Goal: Task Accomplishment & Management: Manage account settings

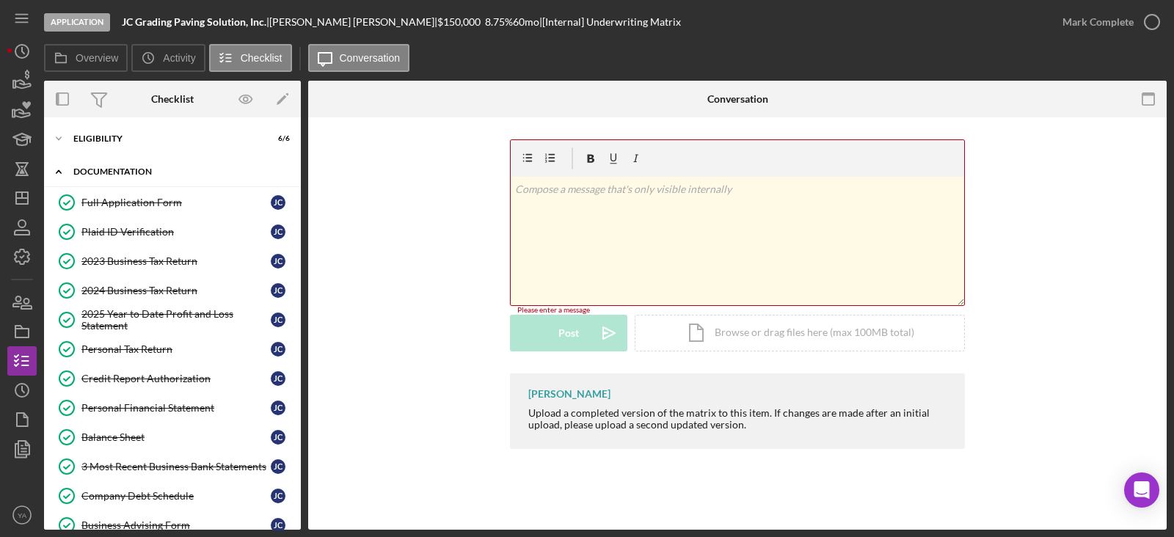
click at [158, 181] on div "Icon/Expander Documentation 18 / 20" at bounding box center [172, 172] width 257 height 30
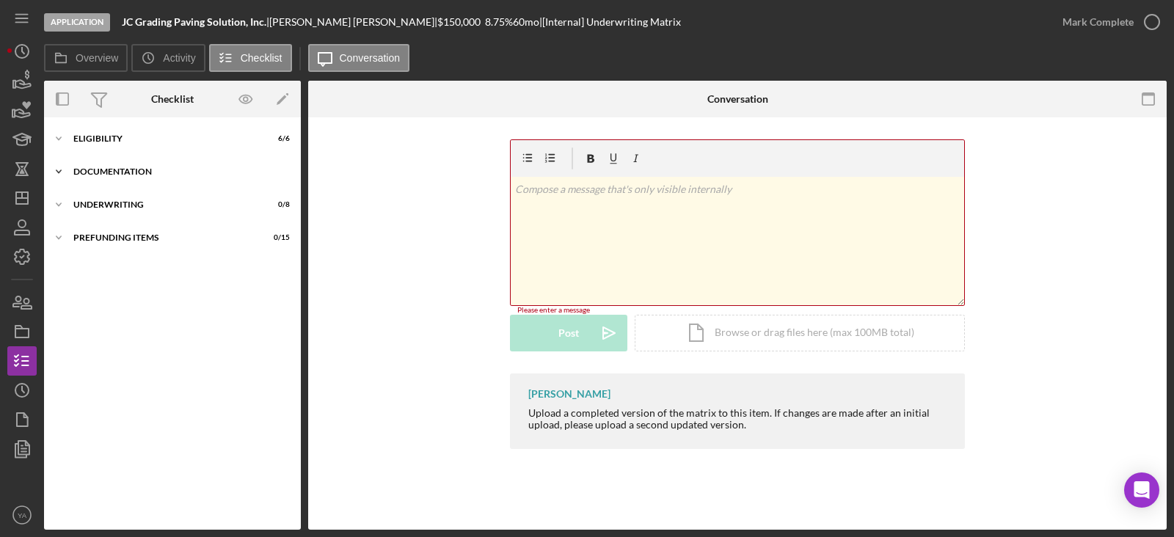
click at [130, 166] on div "Icon/Expander Documentation 18 / 20" at bounding box center [172, 171] width 257 height 29
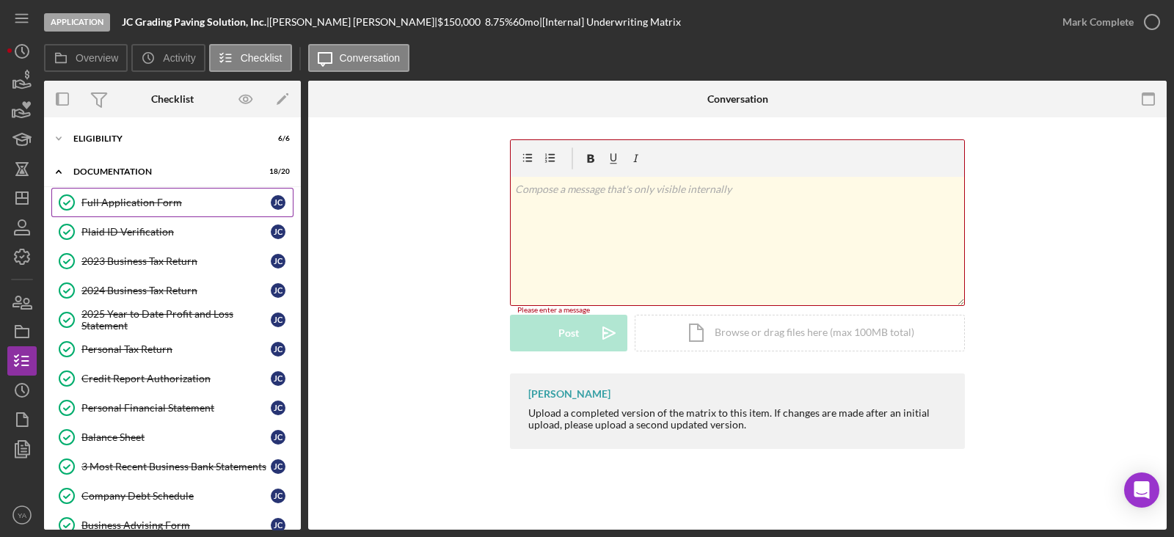
click at [177, 195] on link "Full Application Form Full Application Form [PERSON_NAME]" at bounding box center [172, 202] width 242 height 29
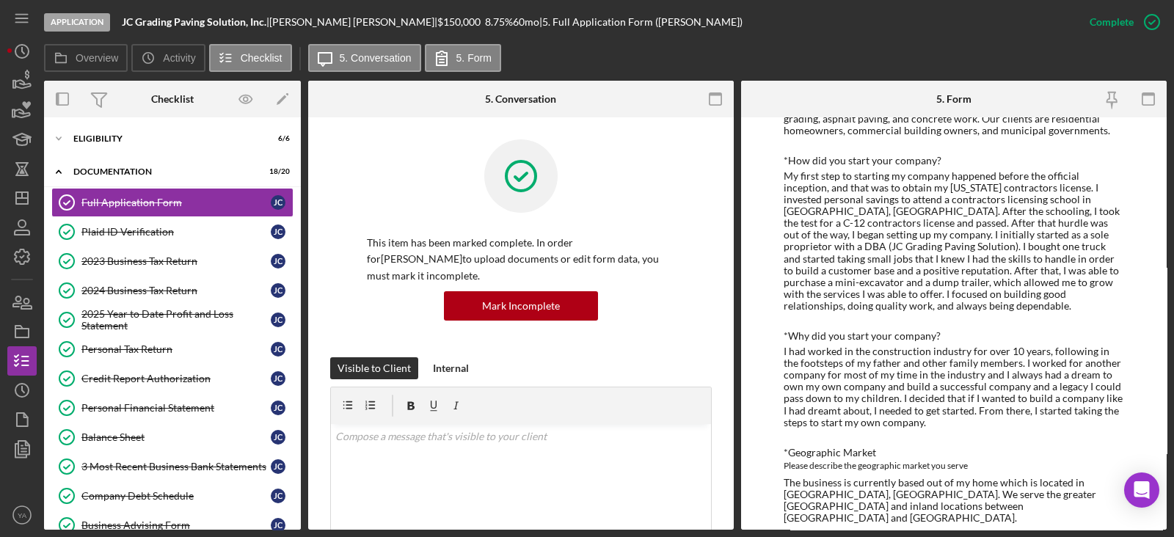
scroll to position [551, 0]
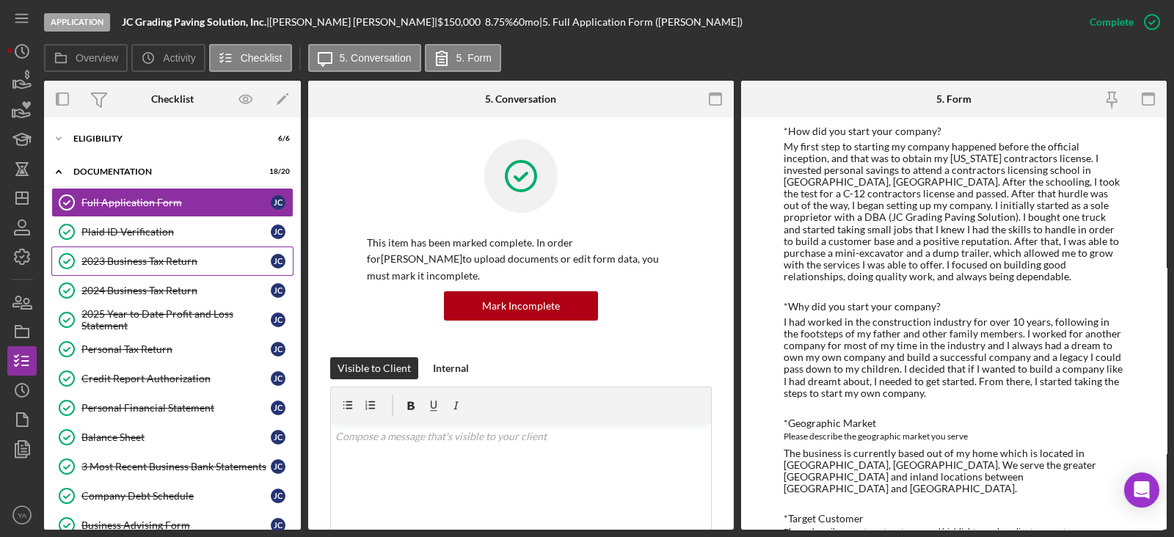
click at [181, 265] on div "2023 Business Tax Return" at bounding box center [175, 261] width 189 height 12
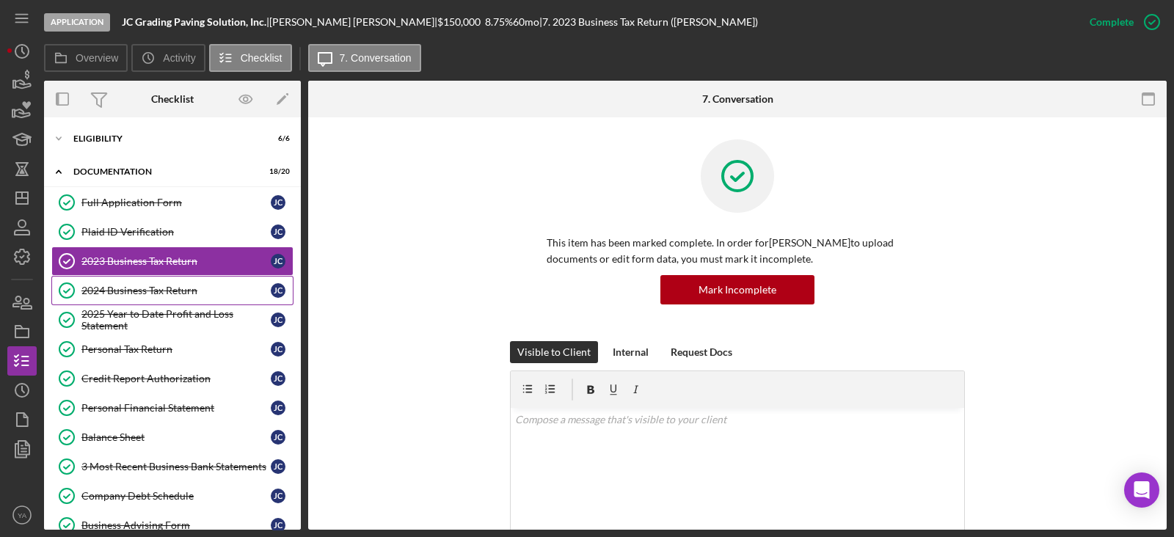
click at [185, 276] on link "2024 Business Tax Return 2024 Business Tax Return [PERSON_NAME]" at bounding box center [172, 290] width 242 height 29
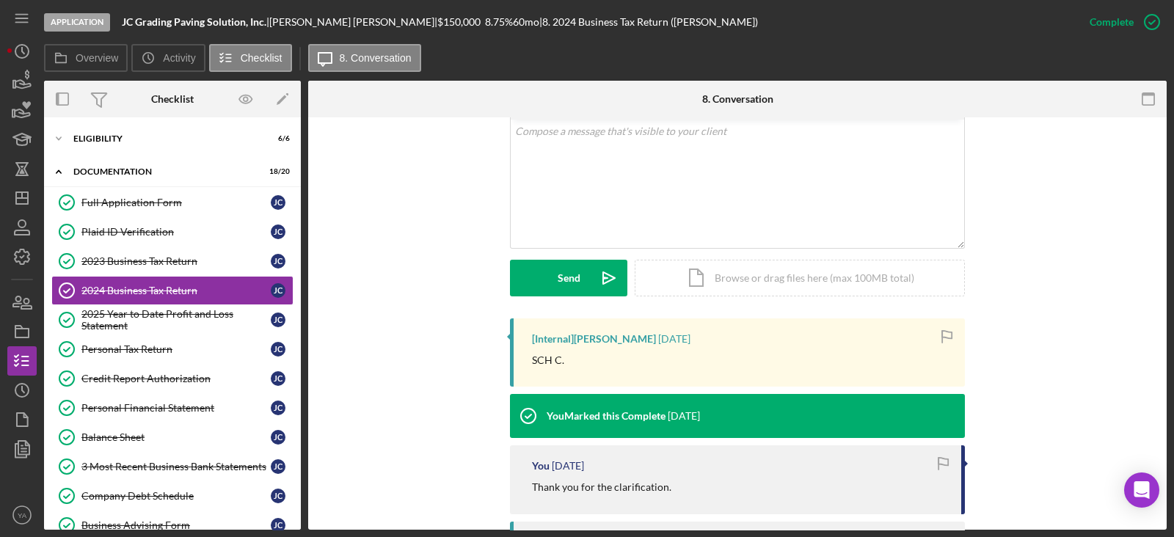
scroll to position [366, 0]
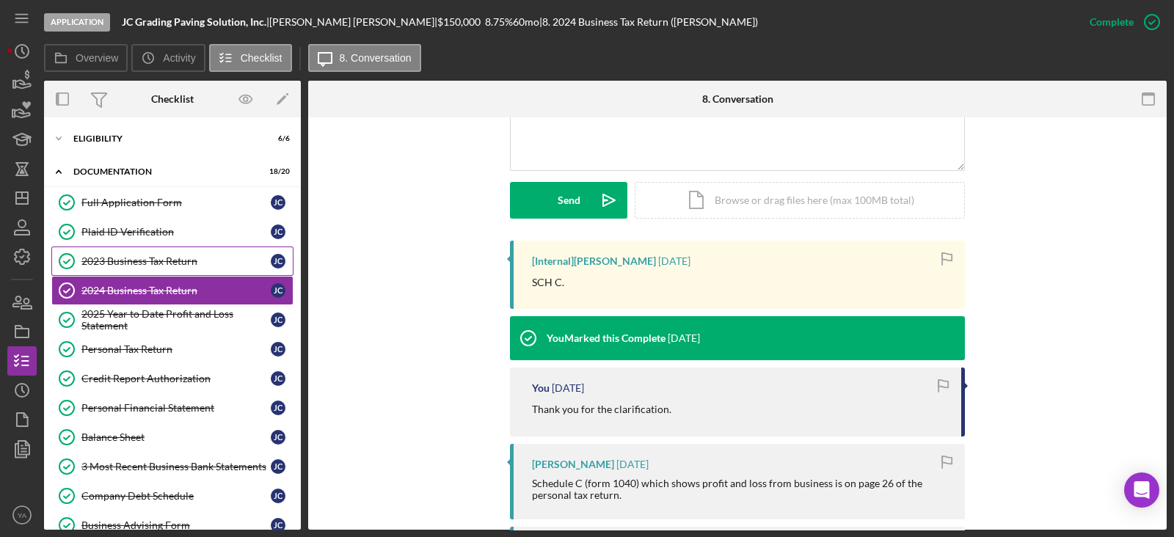
click at [179, 261] on div "2023 Business Tax Return" at bounding box center [175, 261] width 189 height 12
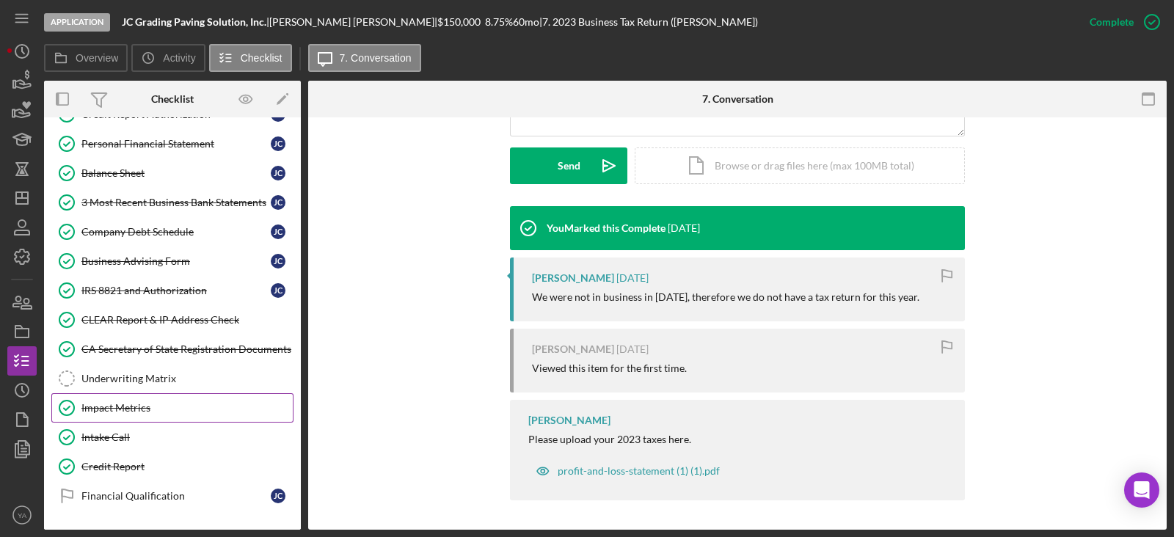
scroll to position [321, 0]
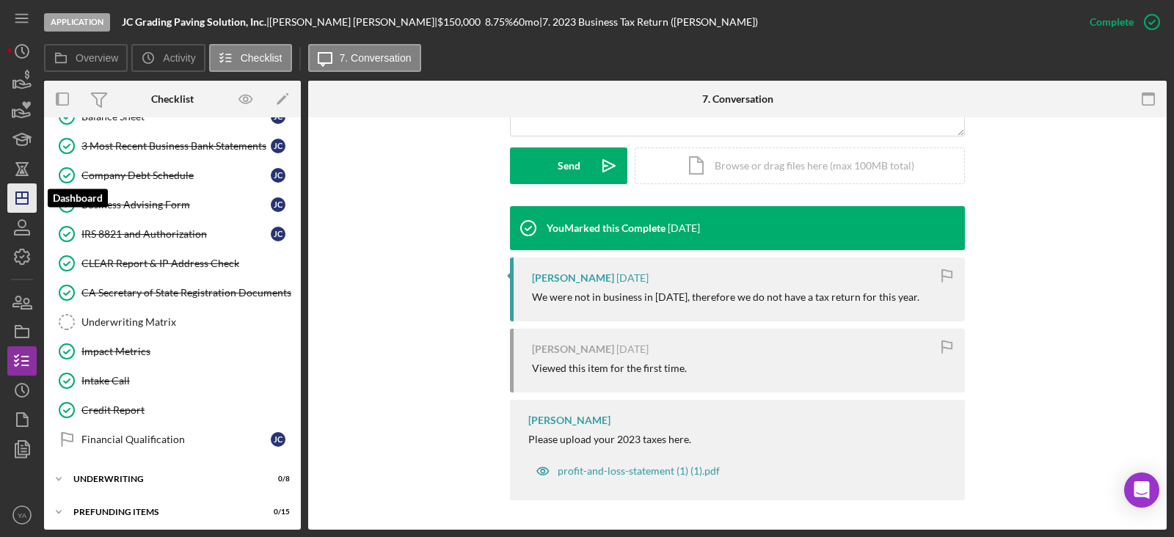
click at [20, 198] on line "button" at bounding box center [22, 198] width 12 height 0
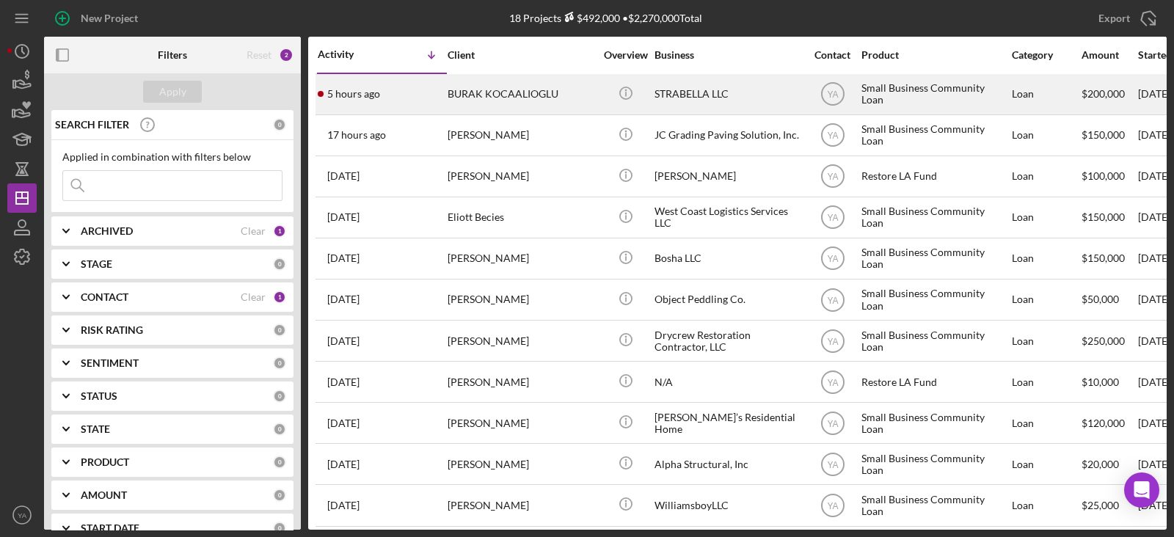
click at [573, 100] on div "BURAK KOCAALIOGLU" at bounding box center [521, 94] width 147 height 39
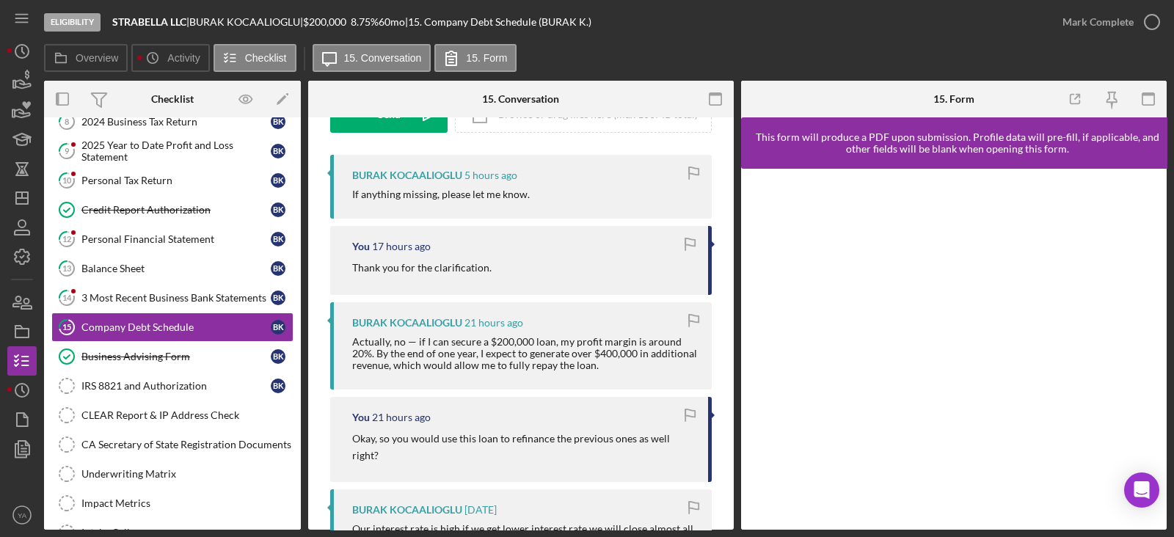
scroll to position [183, 0]
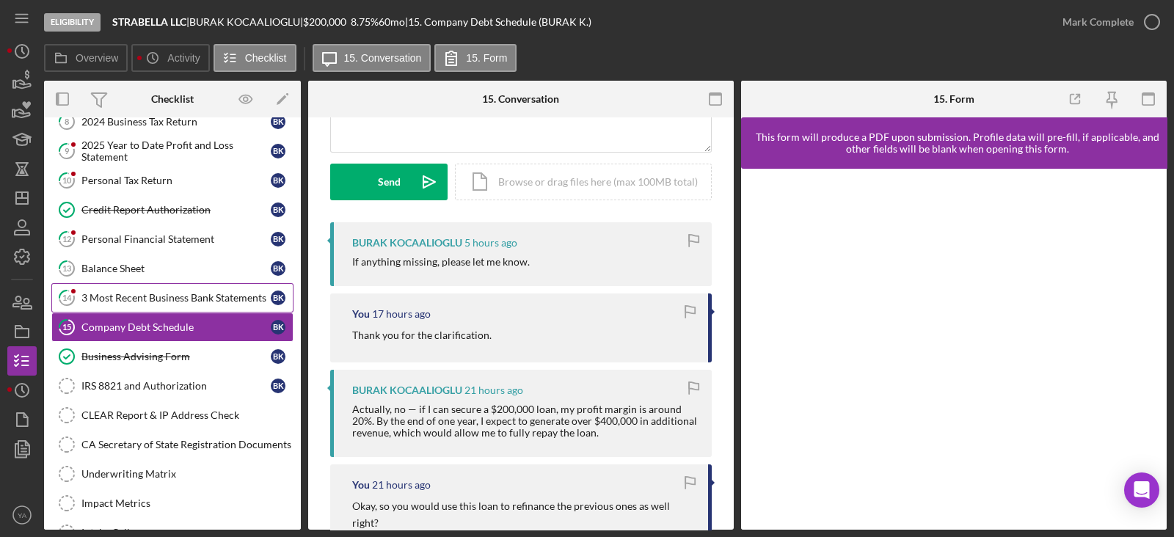
click at [167, 295] on div "3 Most Recent Business Bank Statements" at bounding box center [175, 298] width 189 height 12
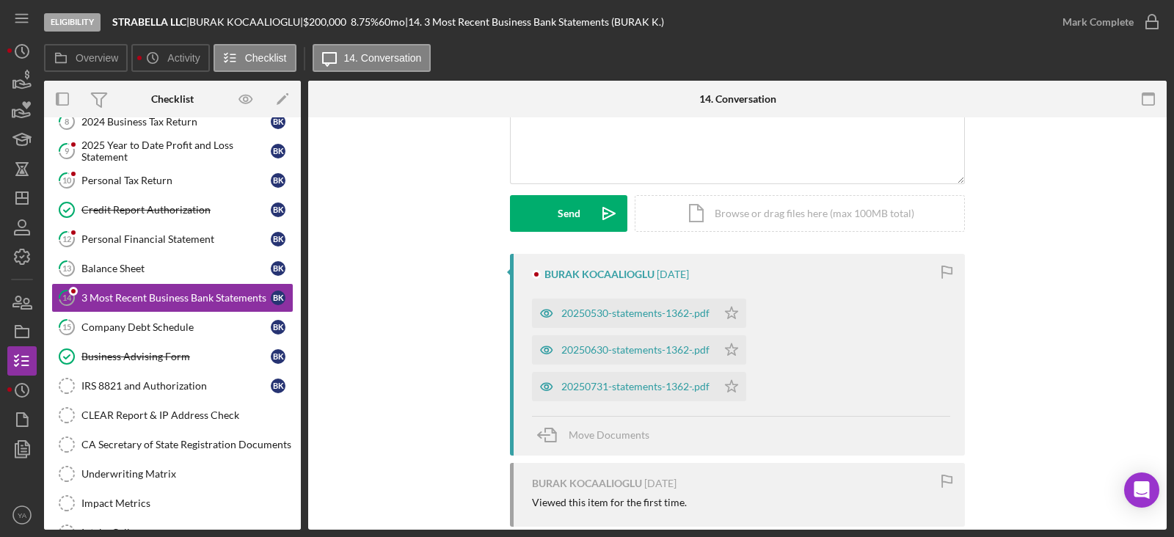
scroll to position [275, 0]
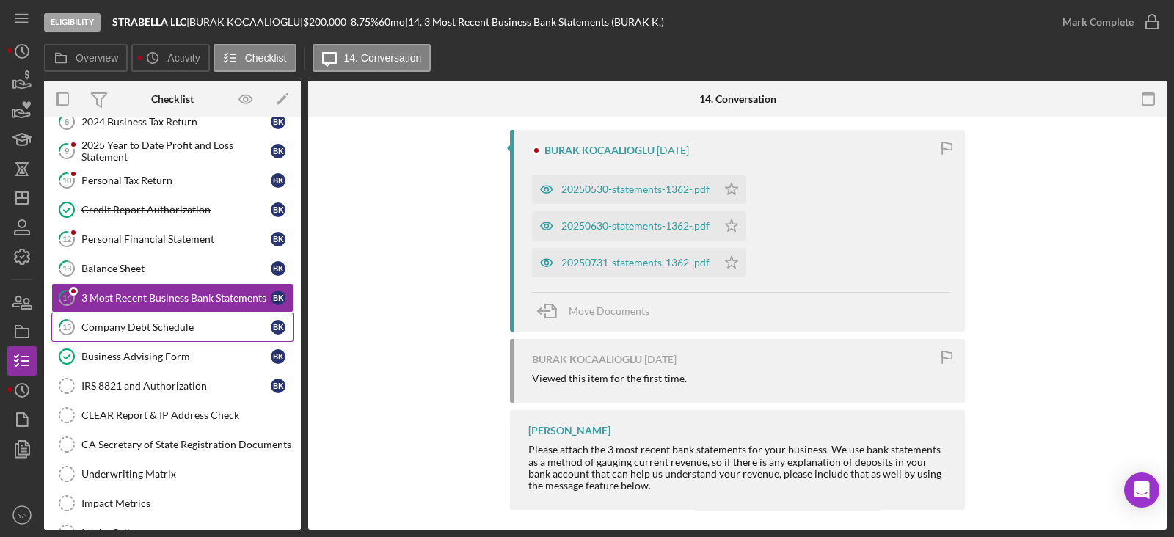
click at [186, 325] on div "Company Debt Schedule" at bounding box center [175, 328] width 189 height 12
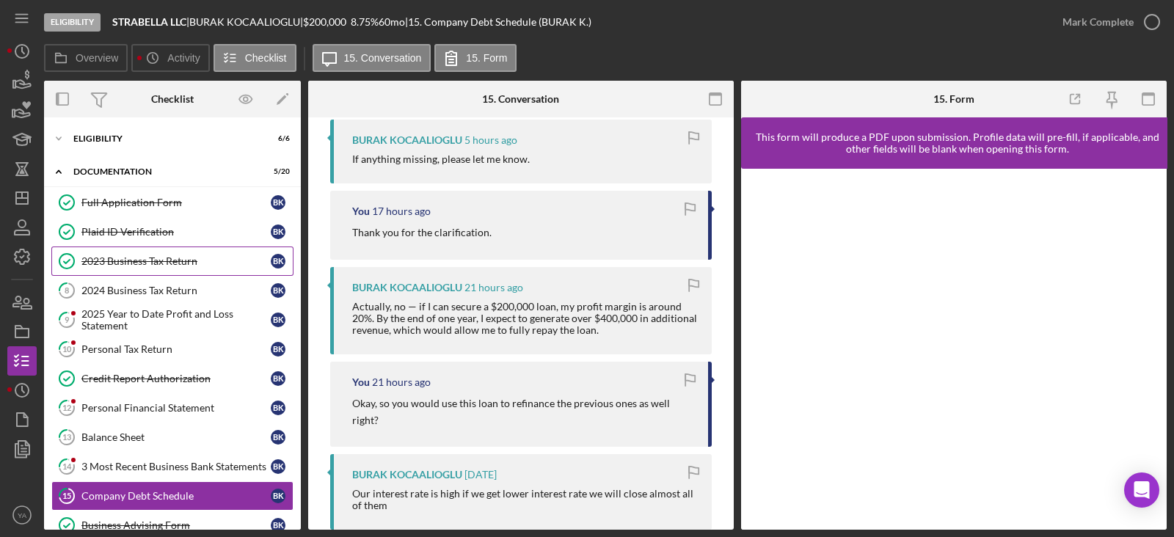
click at [193, 262] on div "2023 Business Tax Return" at bounding box center [175, 261] width 189 height 12
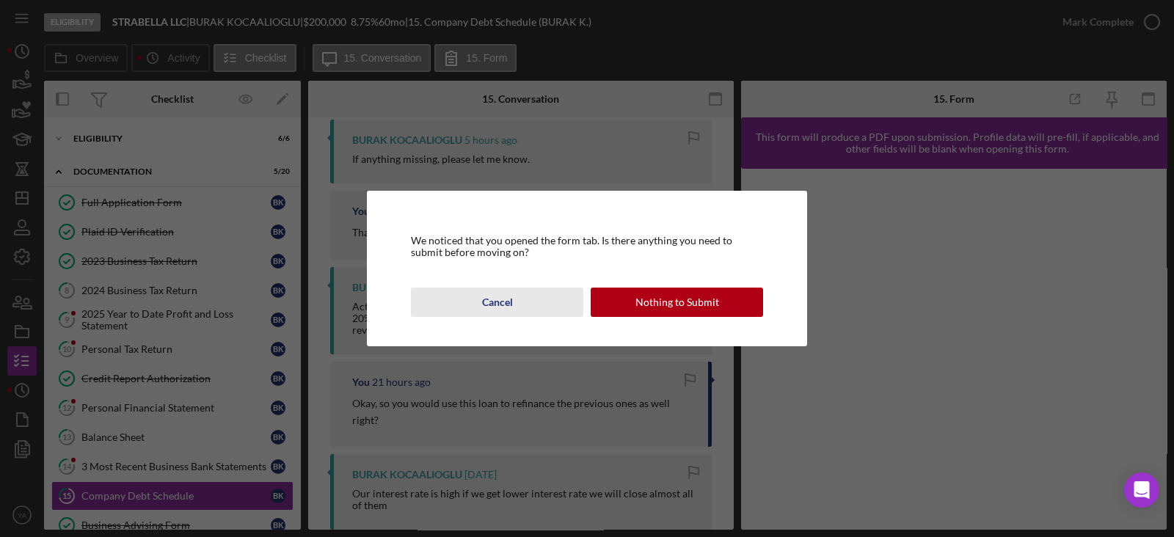
click at [549, 307] on button "Cancel" at bounding box center [497, 302] width 172 height 29
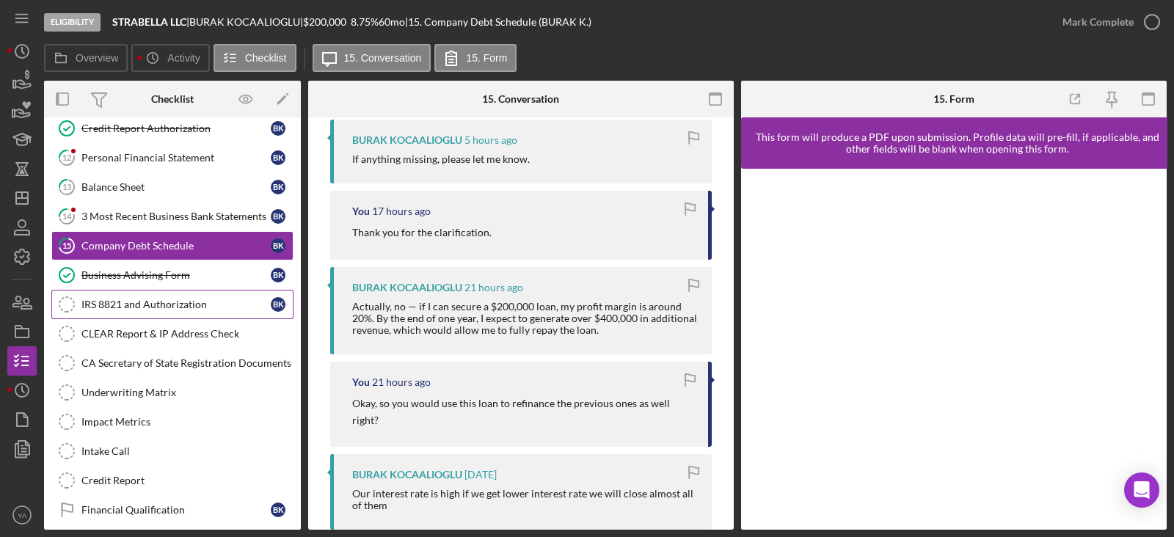
scroll to position [275, 0]
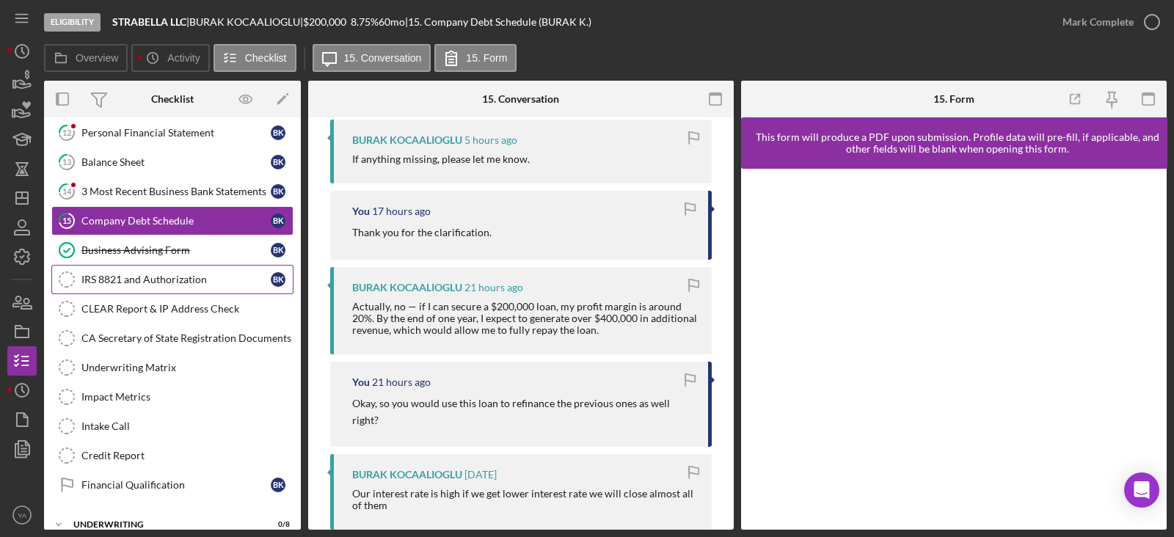
click at [148, 279] on div "IRS 8821 and Authorization" at bounding box center [175, 280] width 189 height 12
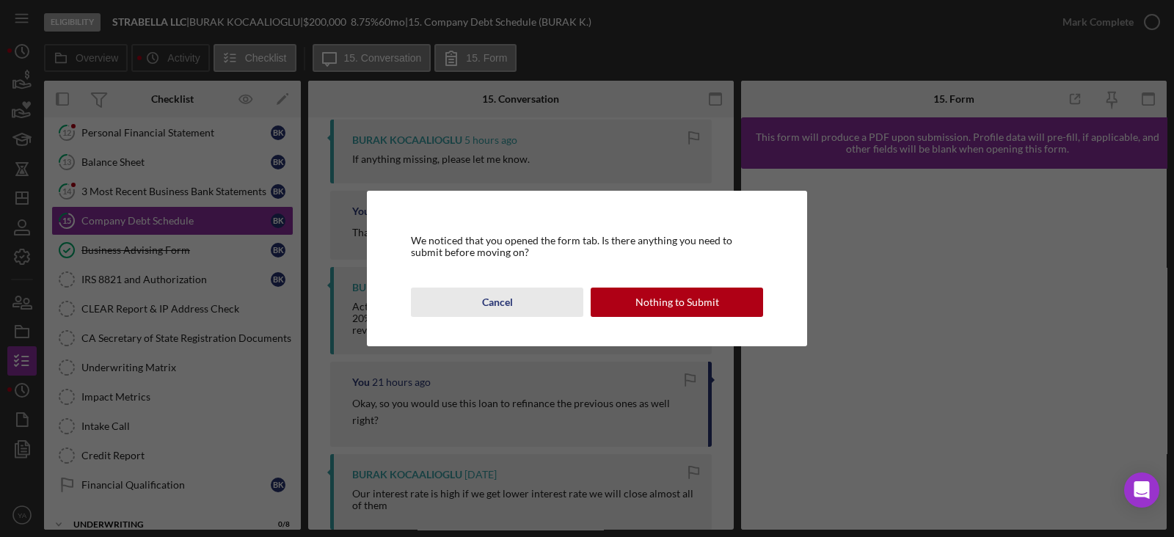
click at [503, 295] on div "Cancel" at bounding box center [497, 302] width 31 height 29
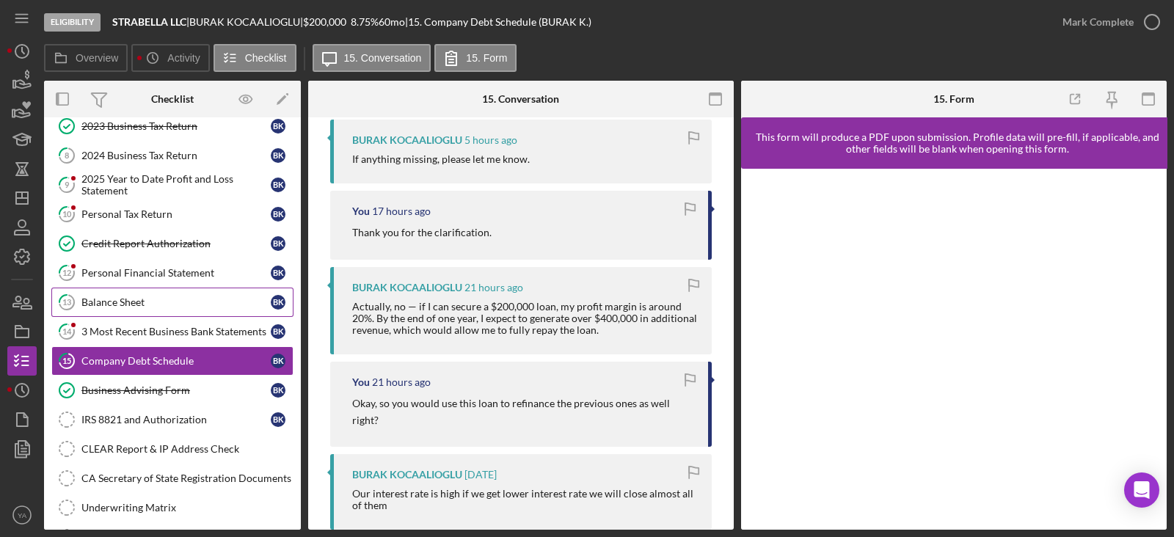
scroll to position [0, 0]
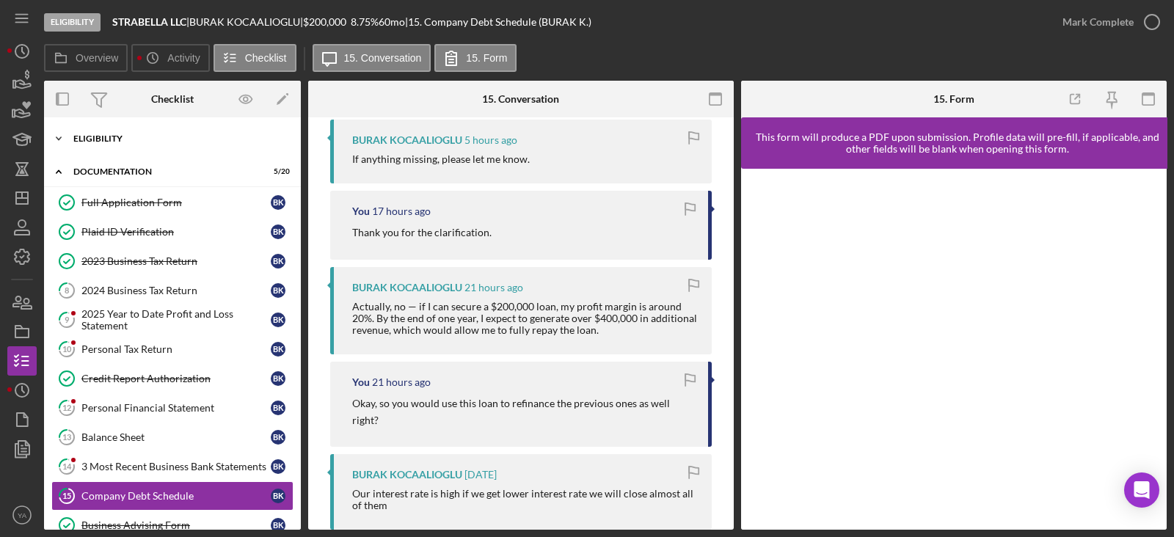
click at [153, 130] on div "Icon/Expander Eligibility 6 / 6" at bounding box center [172, 138] width 257 height 29
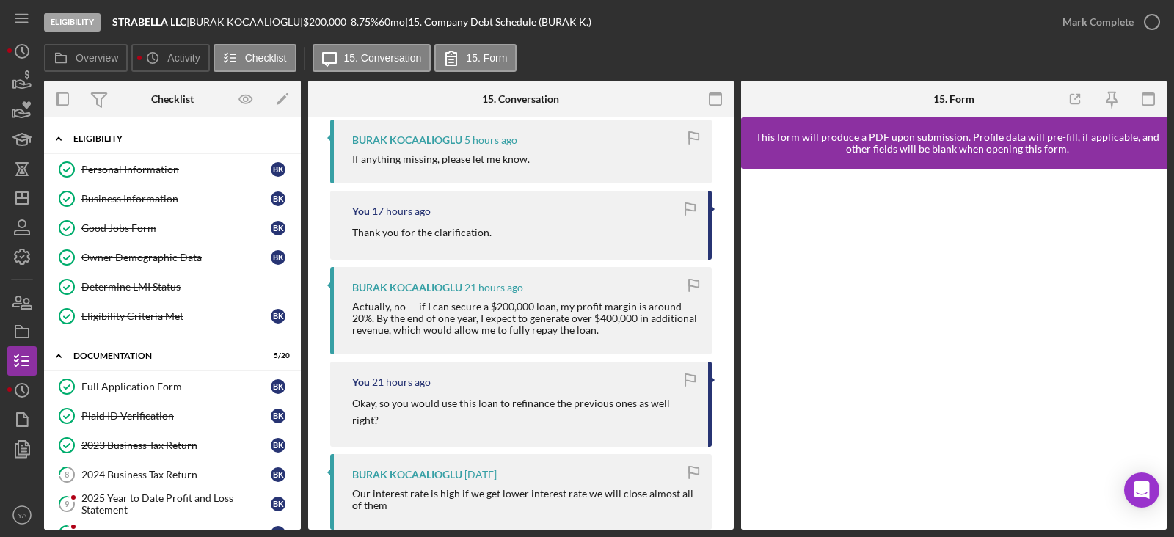
click at [131, 136] on div "Eligibility" at bounding box center [177, 138] width 209 height 9
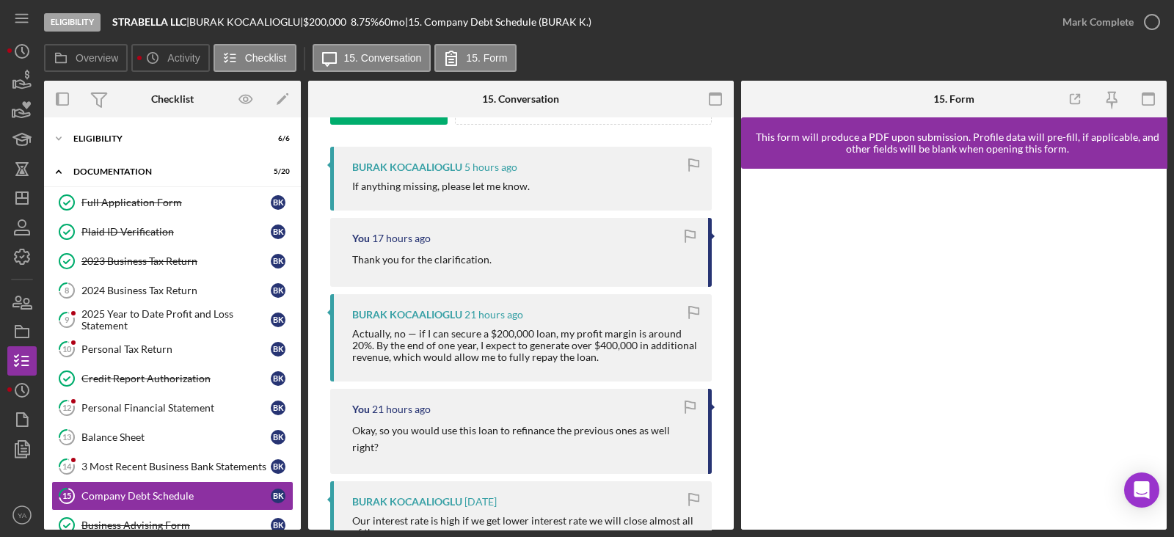
scroll to position [194, 0]
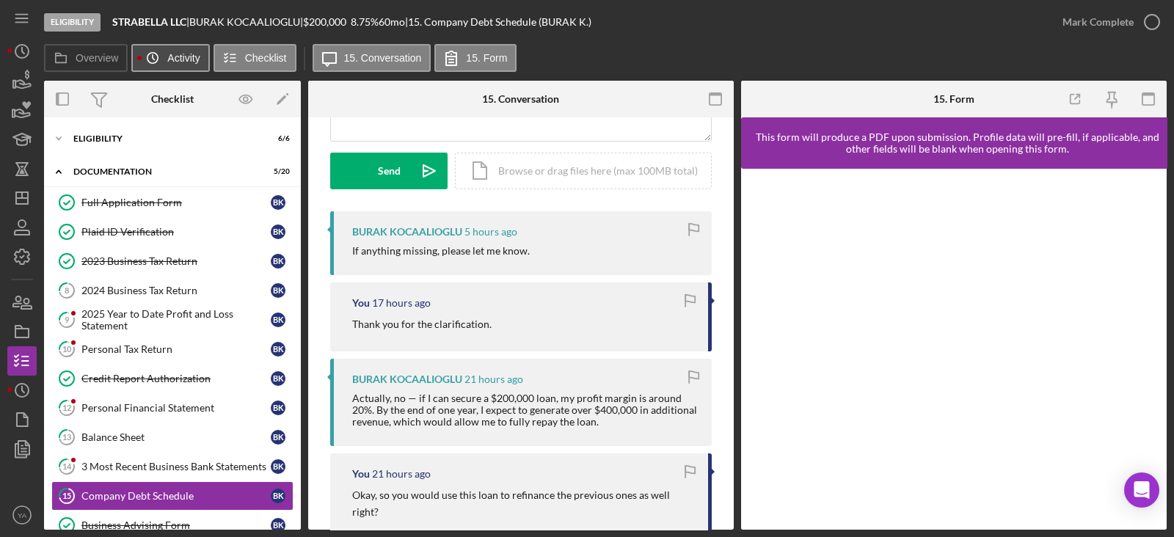
click at [173, 45] on button "Icon/History Activity" at bounding box center [170, 58] width 78 height 28
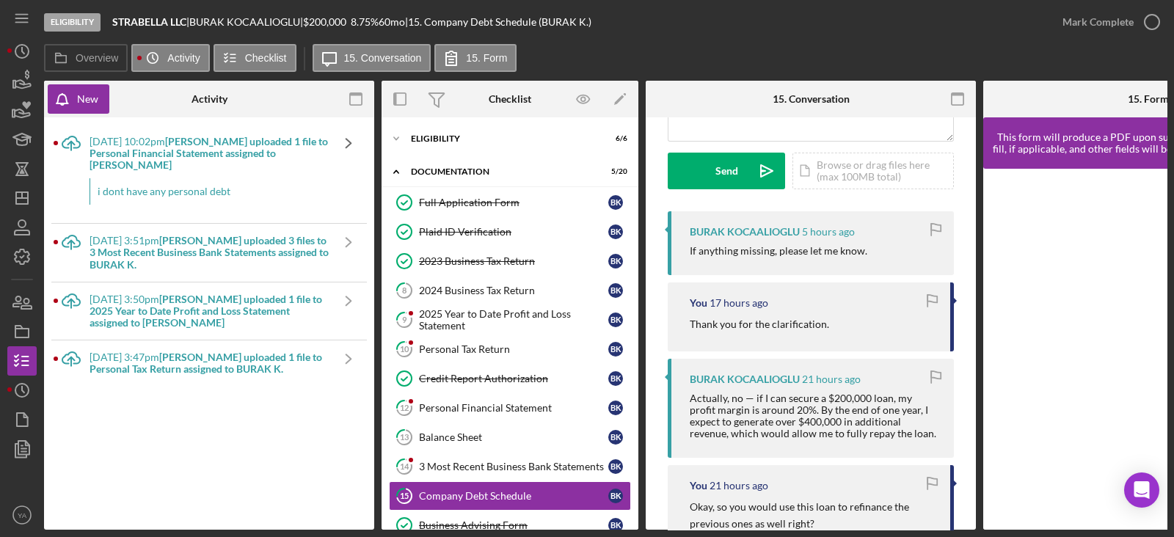
click at [343, 145] on icon "Icon/Navigate" at bounding box center [348, 143] width 37 height 37
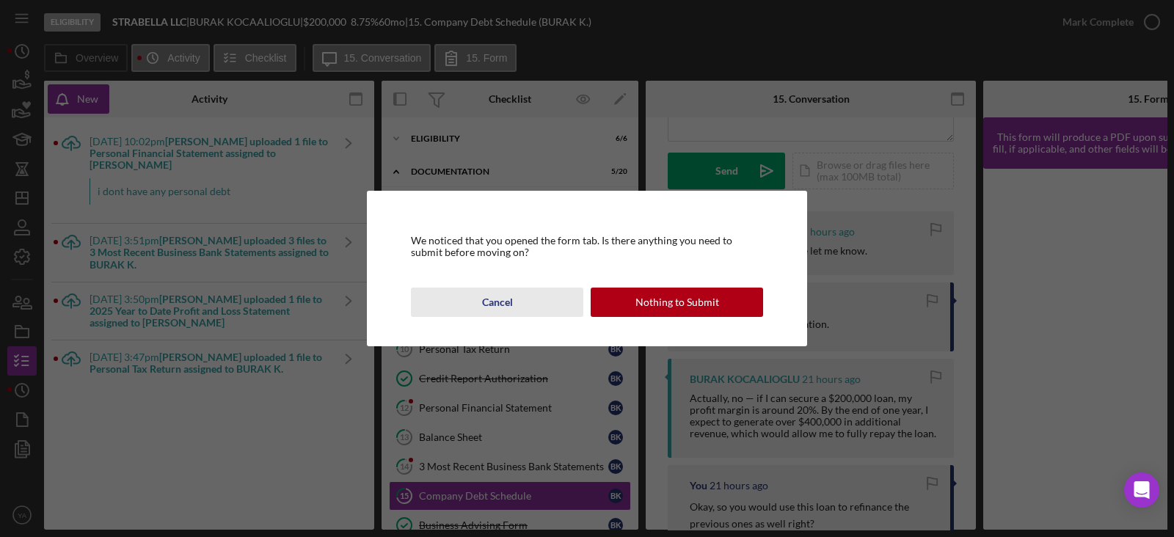
click at [520, 310] on button "Cancel" at bounding box center [497, 302] width 172 height 29
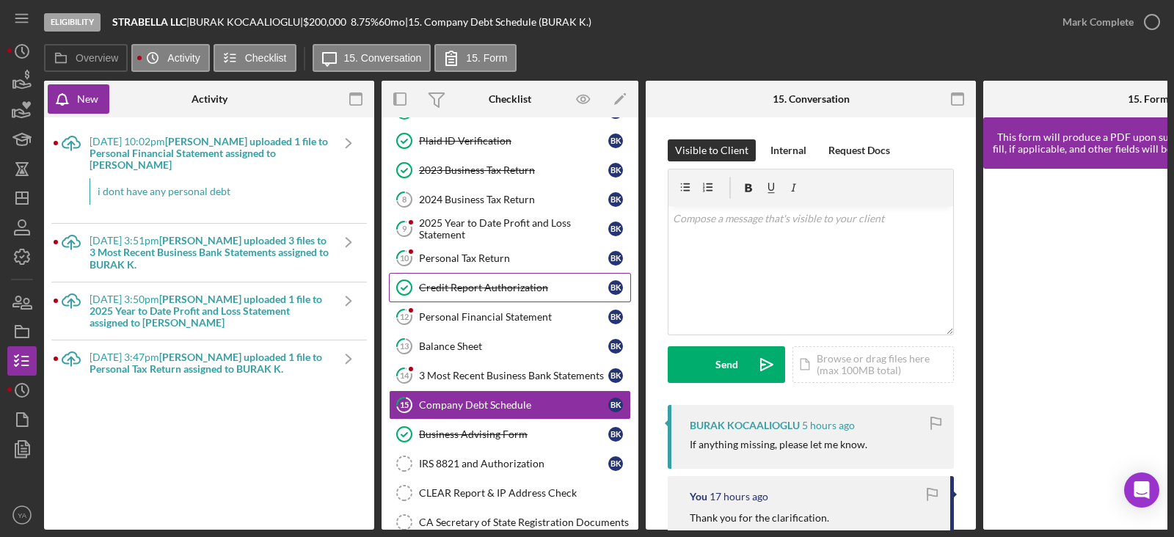
scroll to position [0, 0]
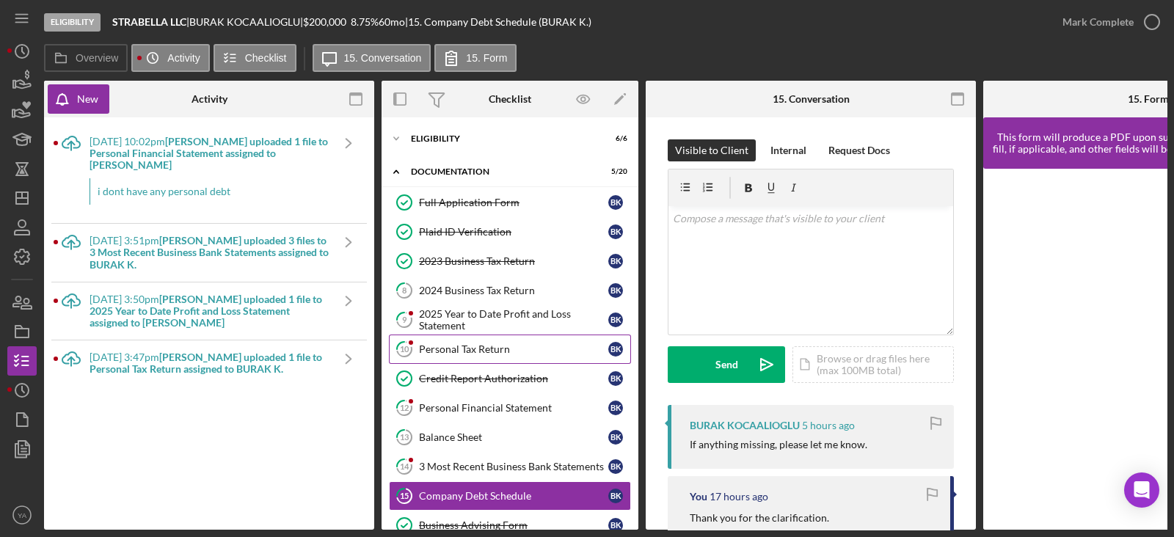
click at [495, 346] on div "Personal Tax Return" at bounding box center [513, 350] width 189 height 12
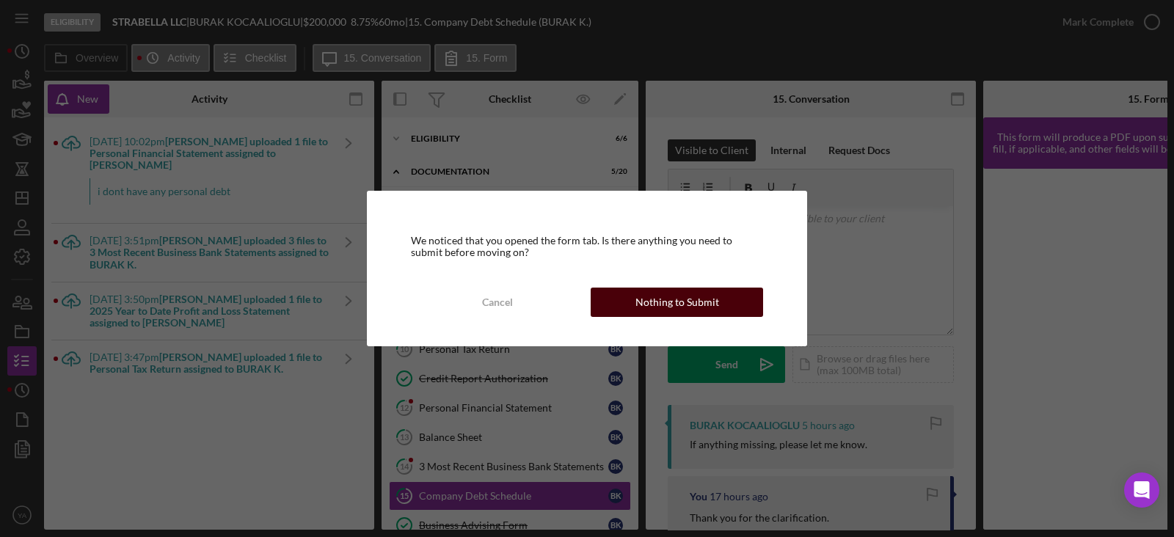
click at [624, 298] on button "Nothing to Submit" at bounding box center [677, 302] width 172 height 29
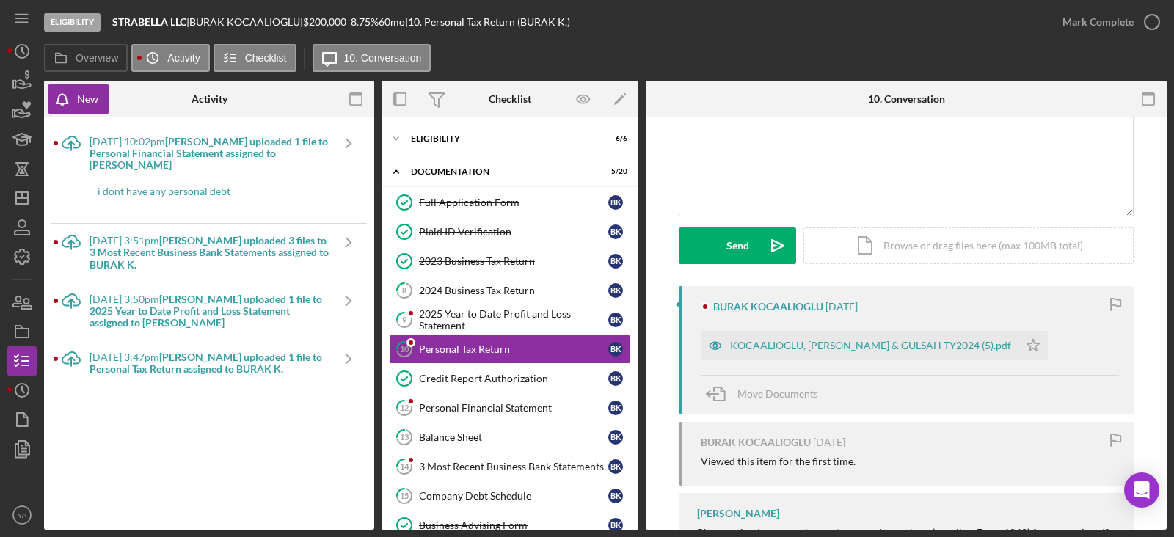
scroll to position [183, 0]
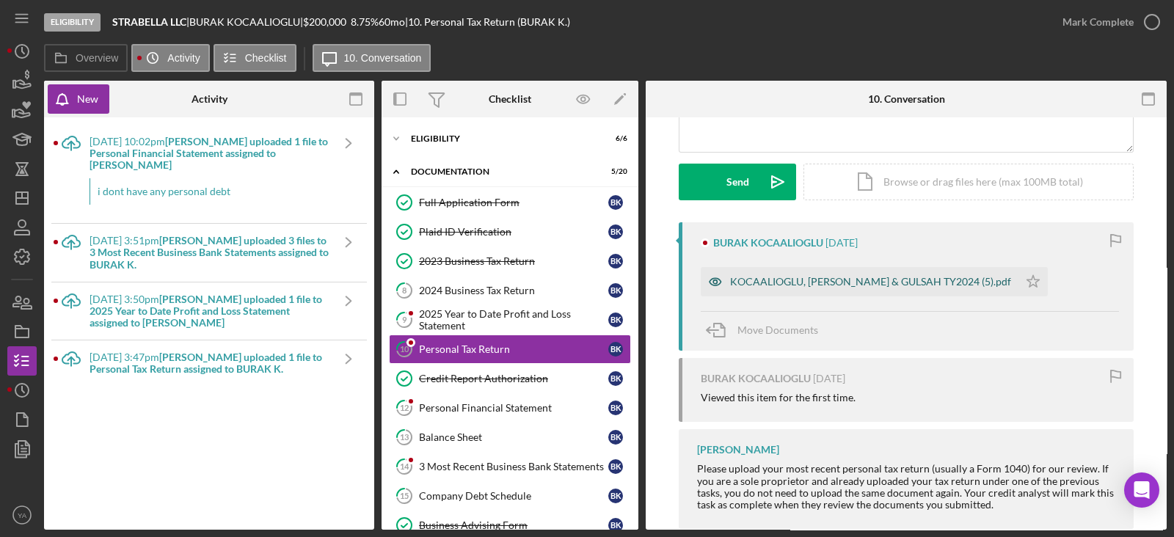
click at [850, 288] on div "KOCAALIOGLU, [PERSON_NAME] & GULSAH TY2024 (5).pdf" at bounding box center [860, 281] width 318 height 29
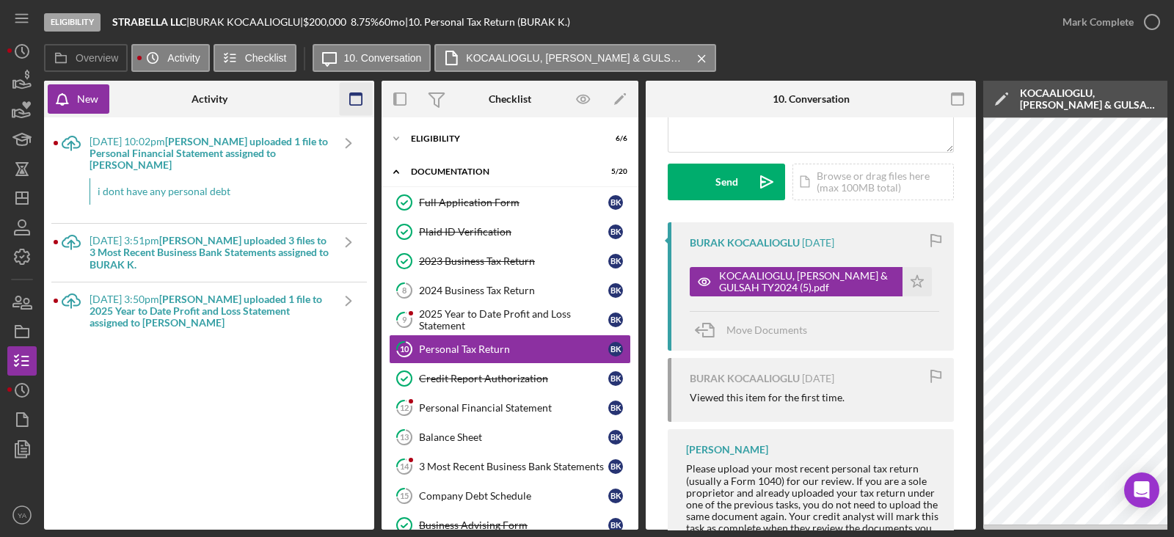
click at [363, 98] on icon "button" at bounding box center [356, 99] width 33 height 33
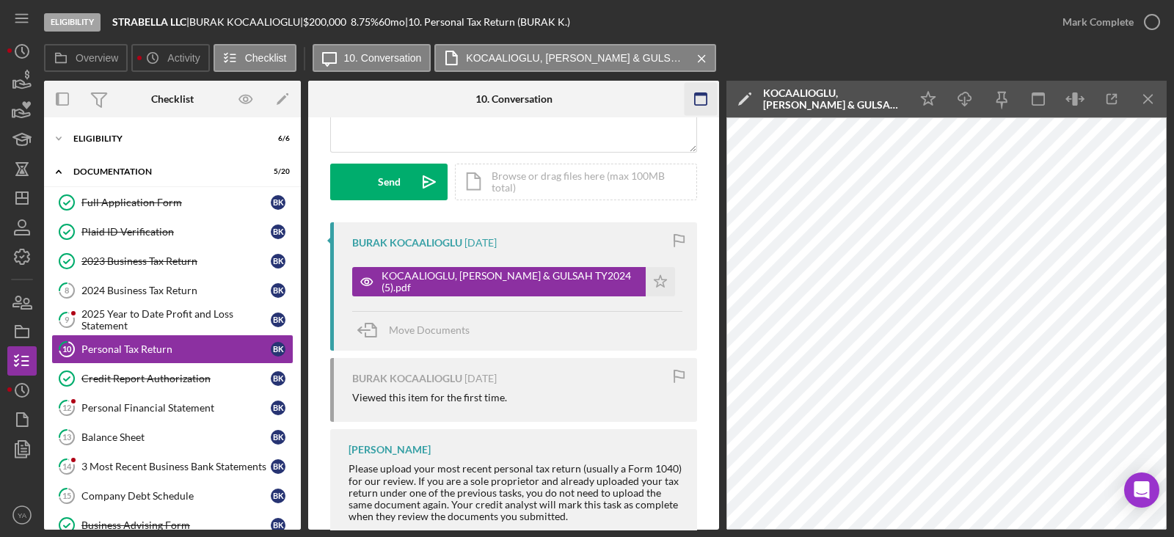
click at [702, 89] on icon "button" at bounding box center [701, 99] width 33 height 33
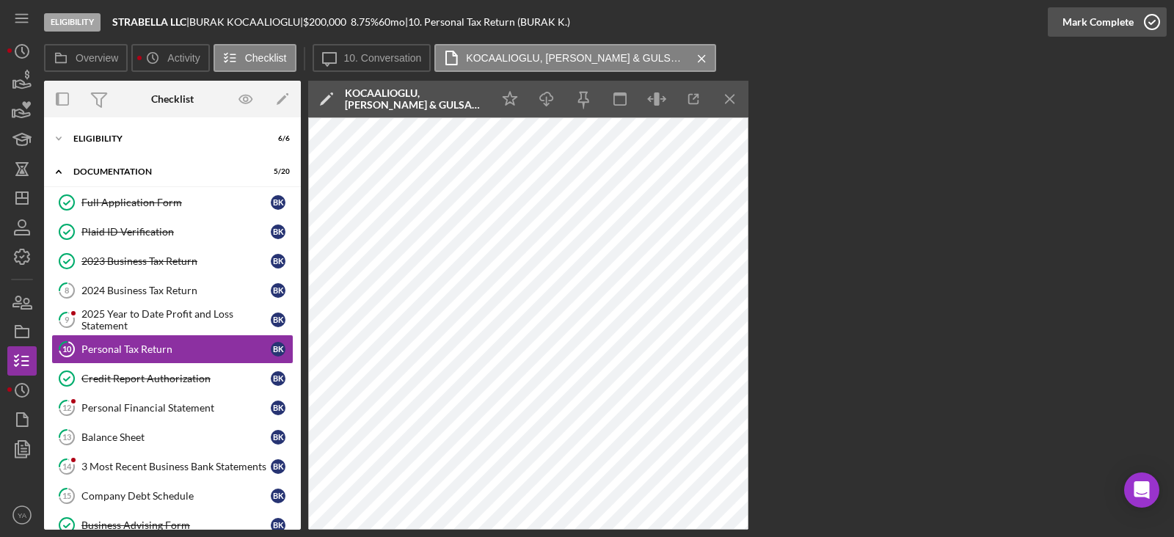
click at [1122, 18] on div "Mark Complete" at bounding box center [1098, 21] width 71 height 29
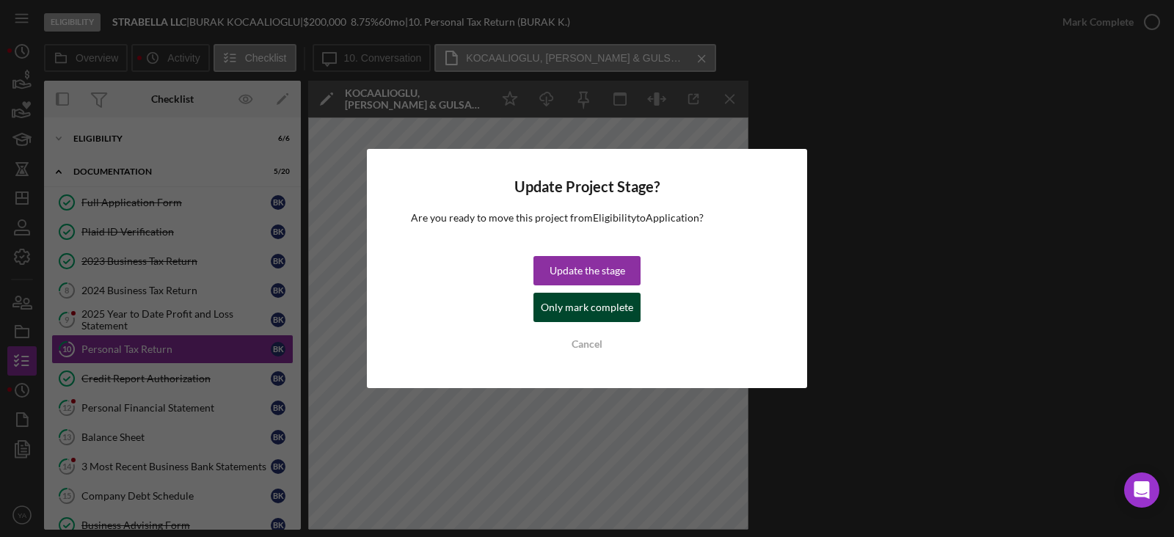
click at [605, 300] on div "Only mark complete" at bounding box center [587, 307] width 92 height 29
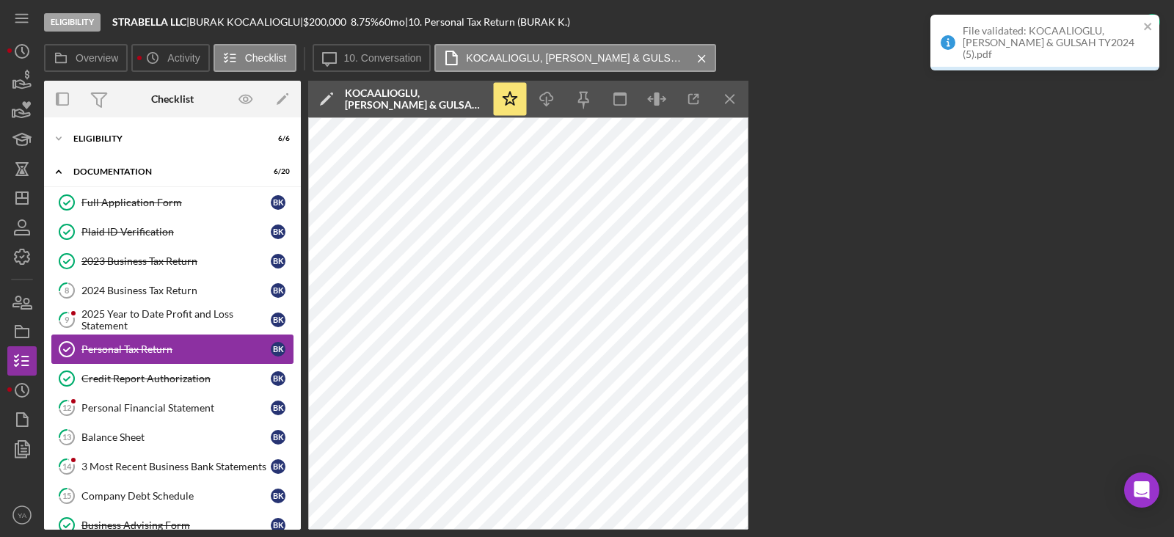
click at [152, 345] on div "Personal Tax Return" at bounding box center [175, 350] width 189 height 12
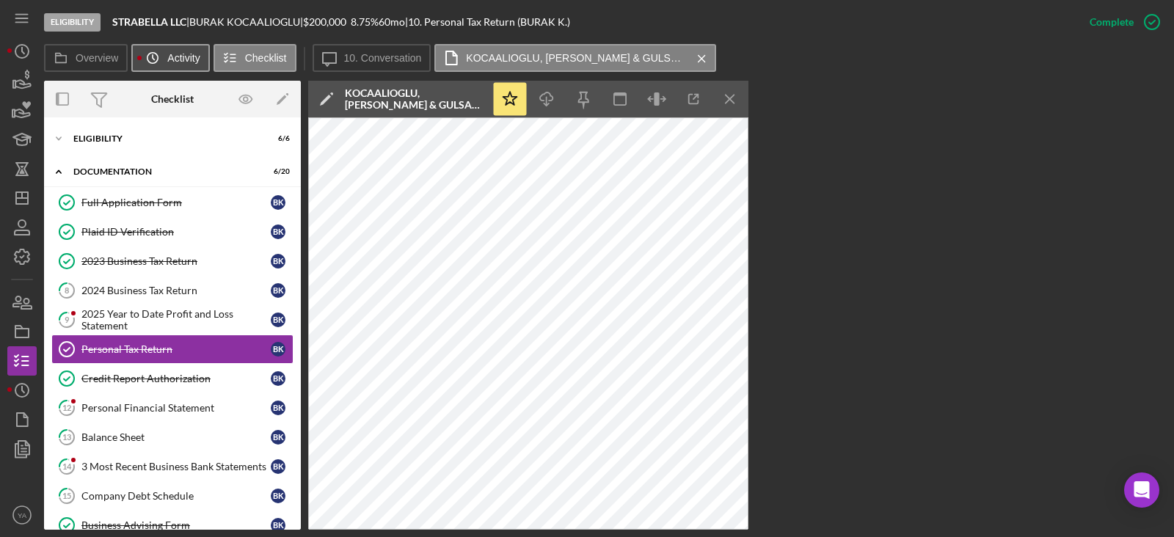
click at [141, 57] on icon "Icon/History" at bounding box center [152, 57] width 29 height 29
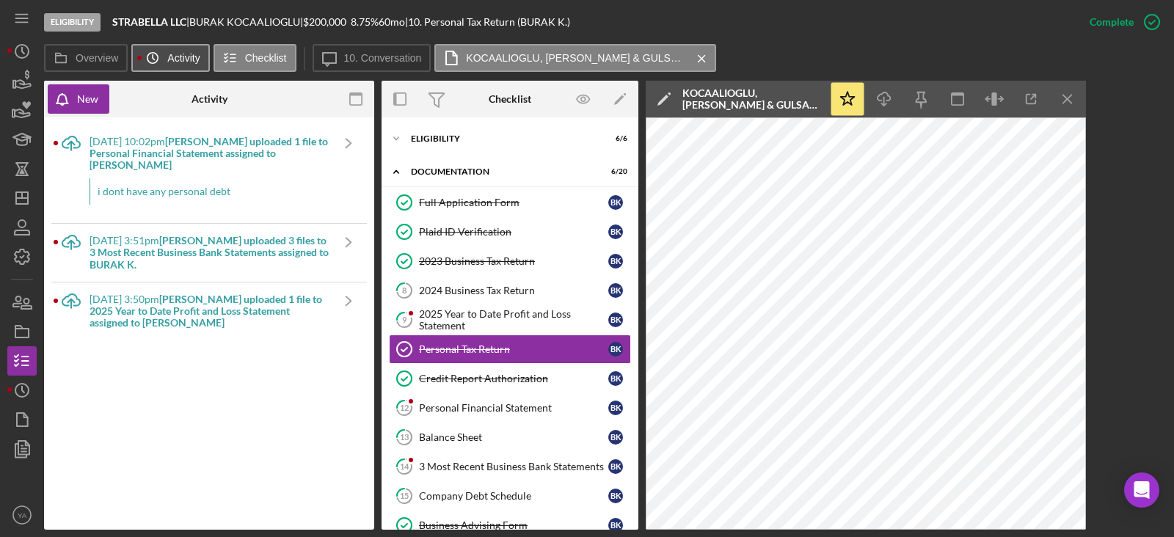
click at [175, 57] on label "Activity" at bounding box center [183, 58] width 32 height 12
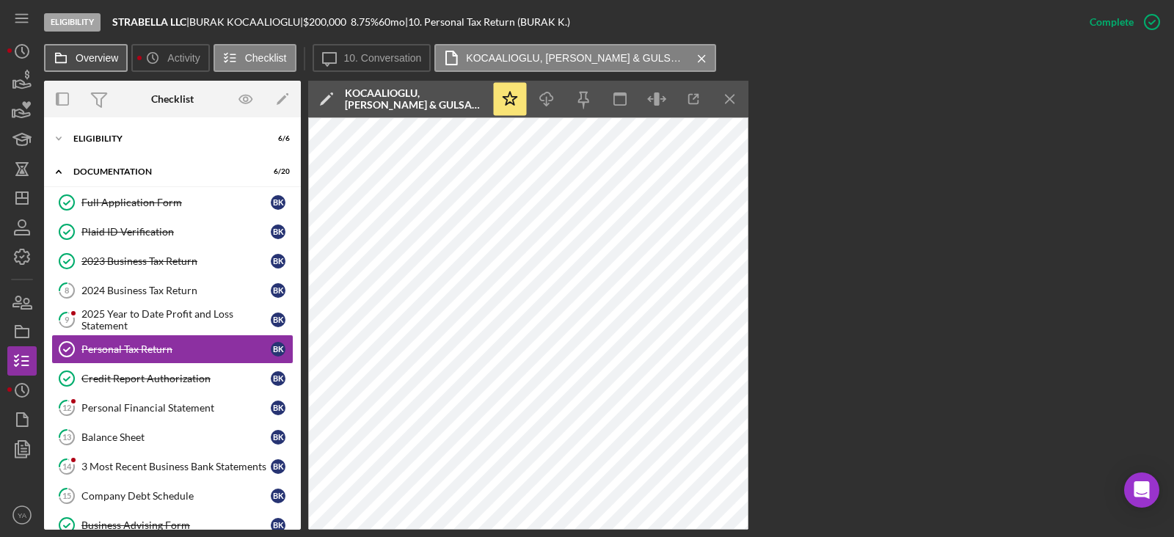
click at [108, 48] on button "Overview" at bounding box center [86, 58] width 84 height 28
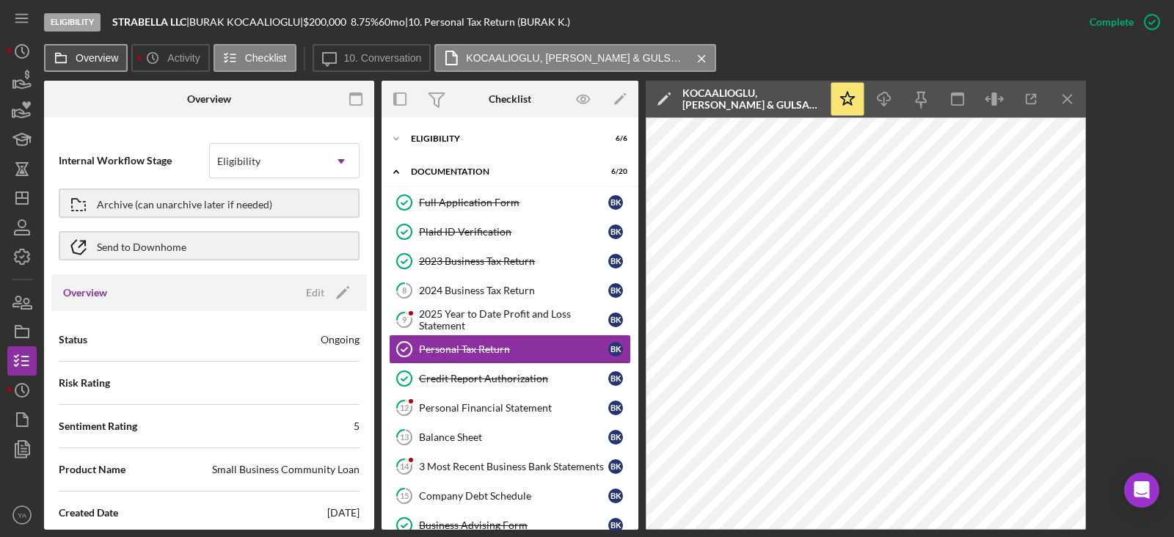
click at [112, 57] on label "Overview" at bounding box center [97, 58] width 43 height 12
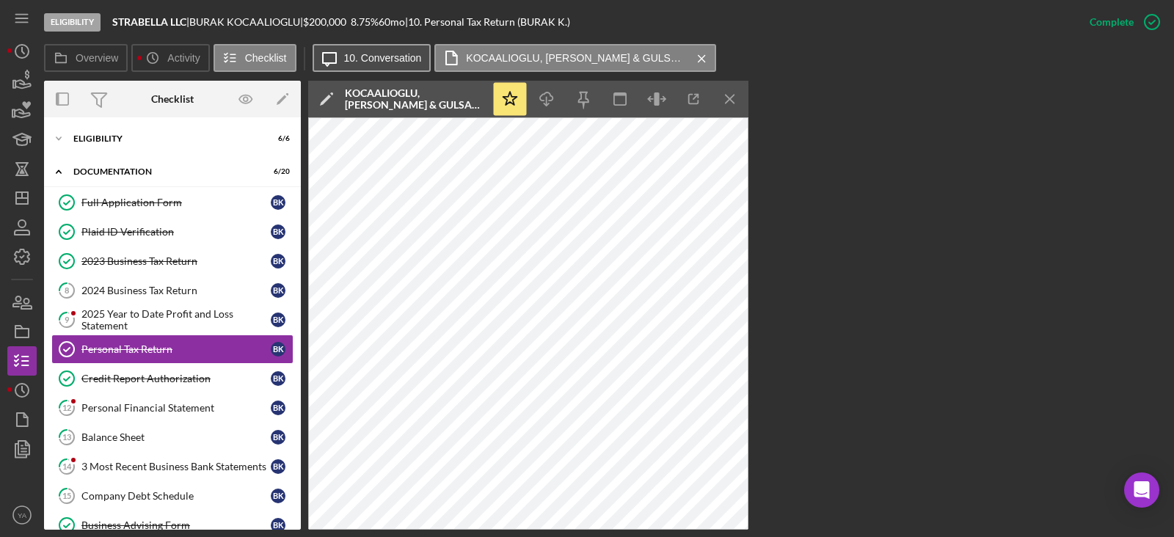
click at [388, 59] on label "10. Conversation" at bounding box center [383, 58] width 78 height 12
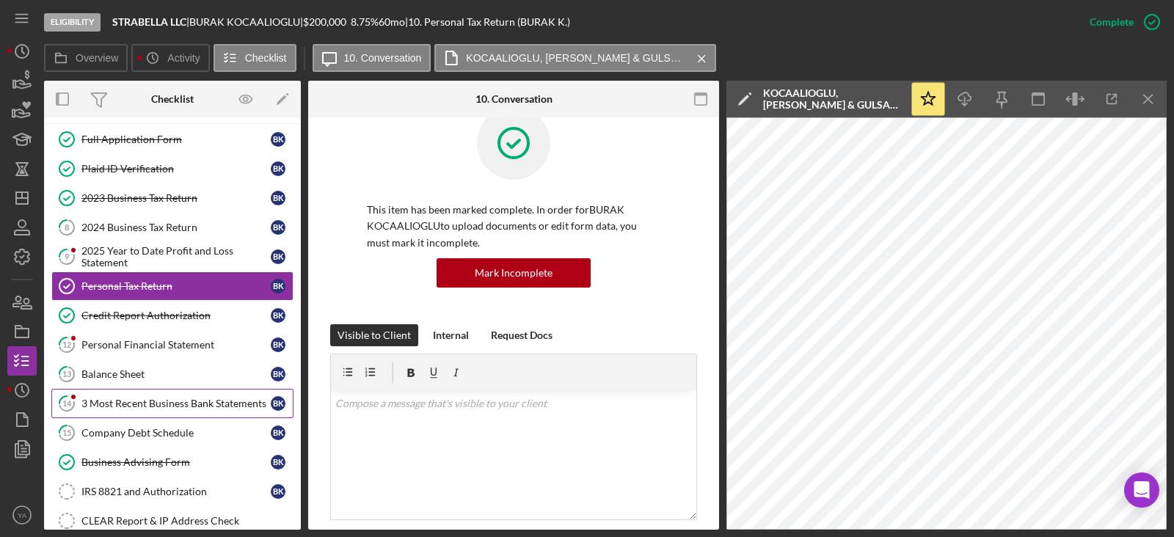
scroll to position [91, 0]
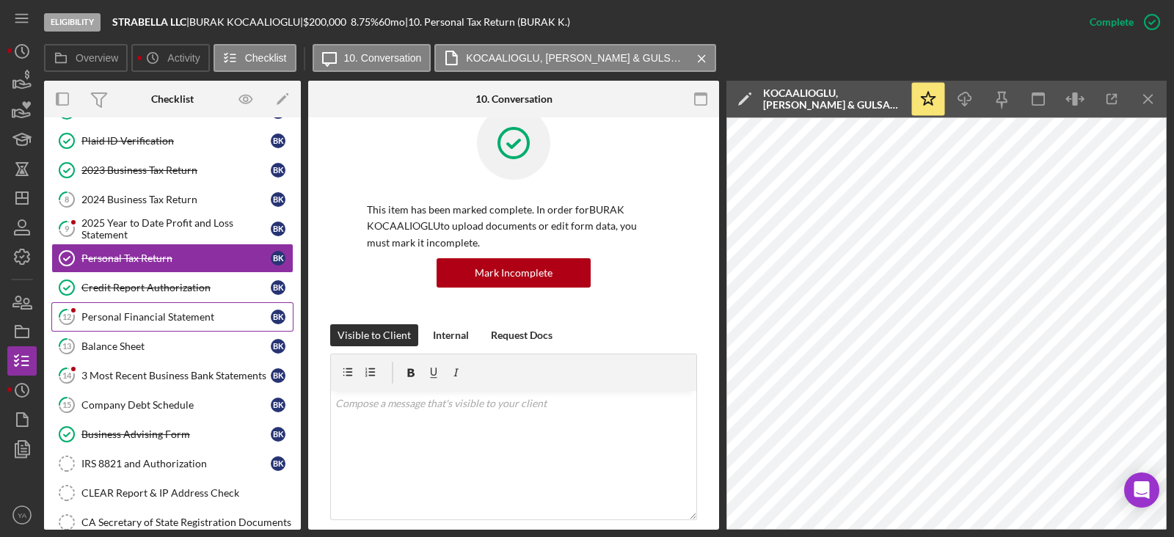
click at [196, 319] on div "Personal Financial Statement" at bounding box center [175, 317] width 189 height 12
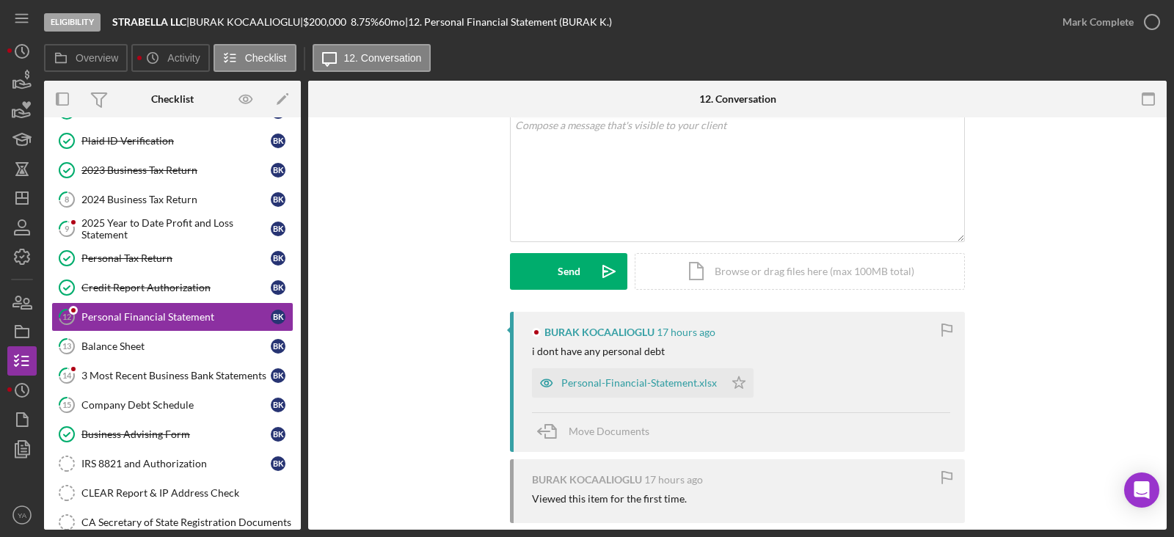
scroll to position [183, 0]
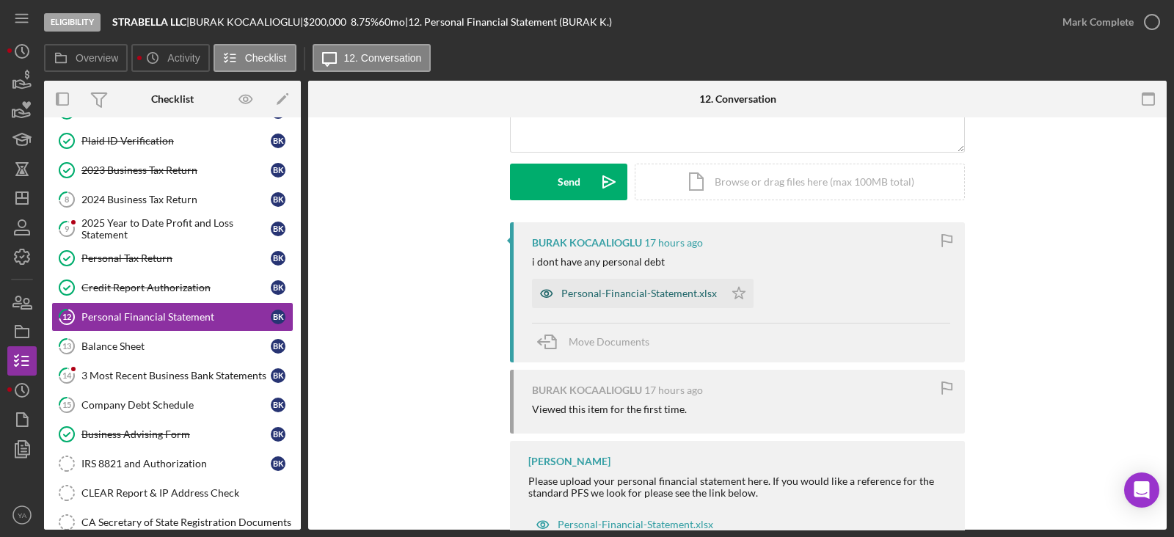
click at [627, 294] on div "Personal-Financial-Statement.xlsx" at bounding box center [640, 294] width 156 height 12
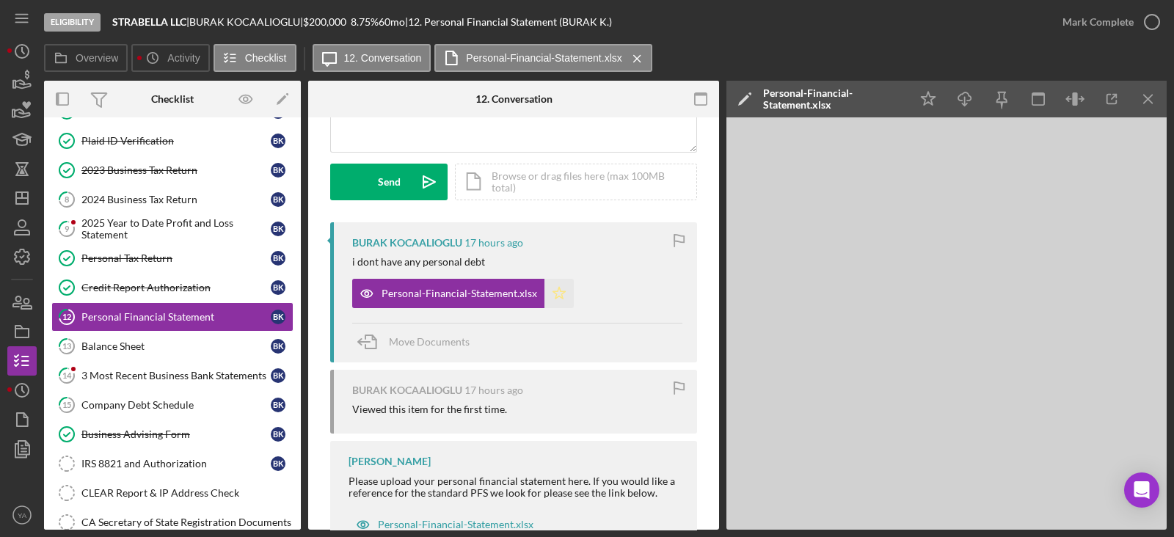
click at [553, 293] on icon "Icon/Star" at bounding box center [559, 293] width 29 height 29
click at [1127, 32] on div "Mark Complete" at bounding box center [1098, 21] width 71 height 29
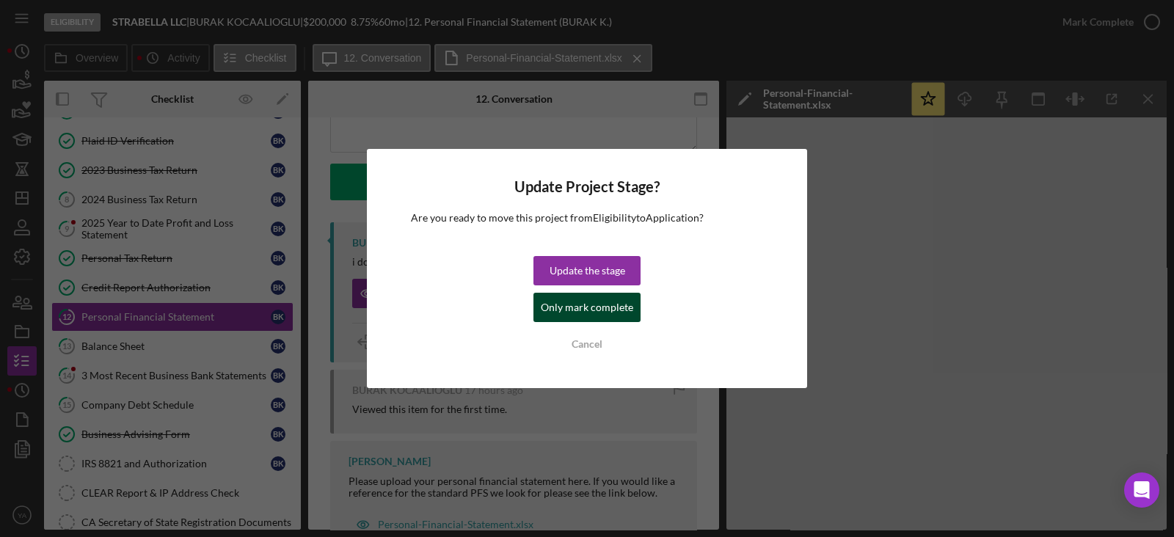
click at [609, 302] on div "Only mark complete" at bounding box center [587, 307] width 92 height 29
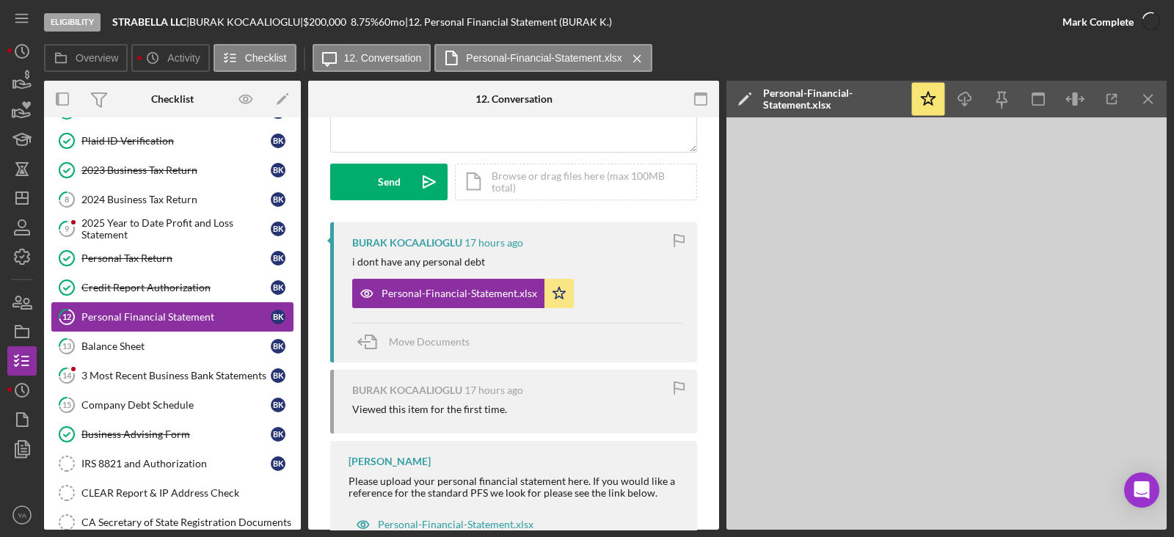
scroll to position [402, 0]
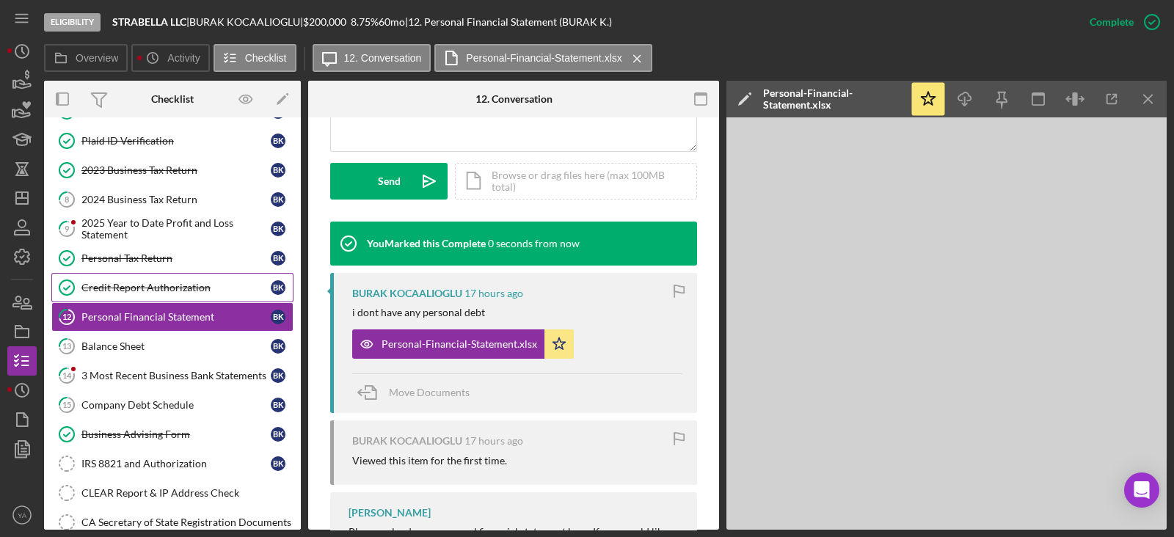
click at [181, 293] on link "Credit Report Authorization Credit Report Authorization B K" at bounding box center [172, 287] width 242 height 29
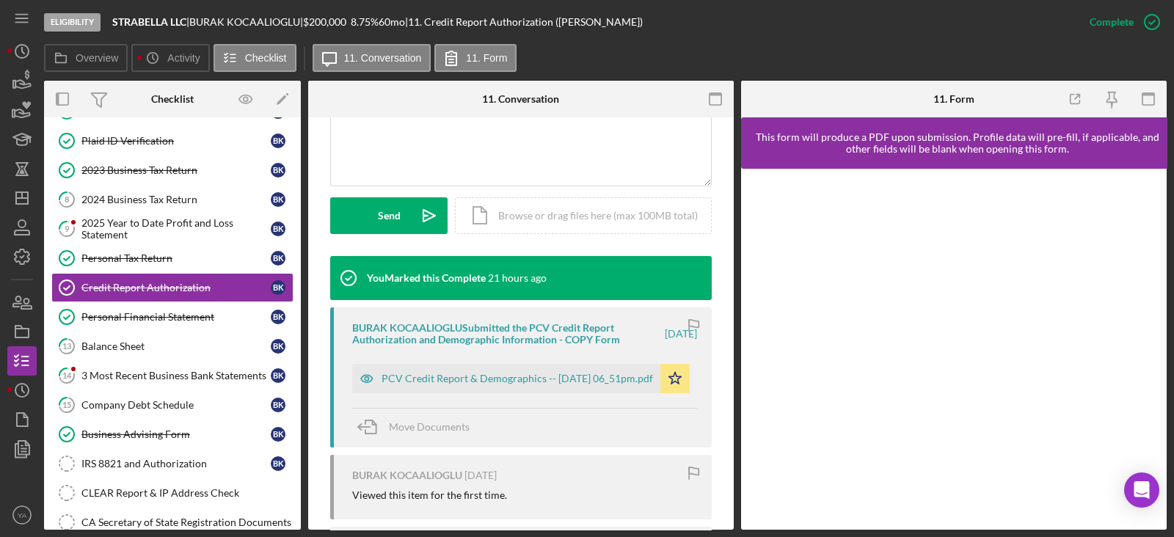
scroll to position [366, 0]
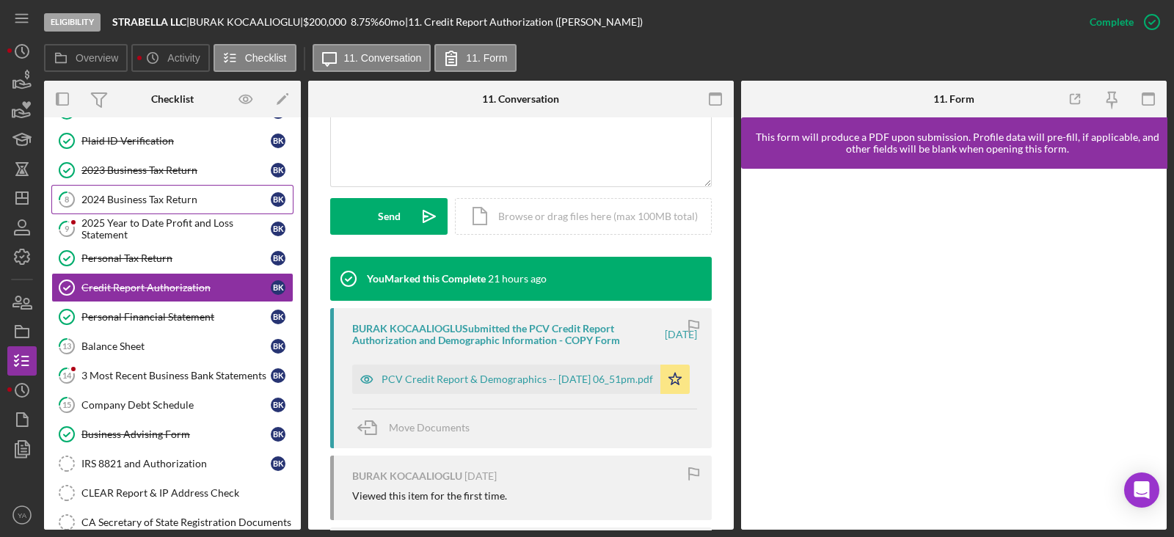
click at [193, 202] on div "2024 Business Tax Return" at bounding box center [175, 200] width 189 height 12
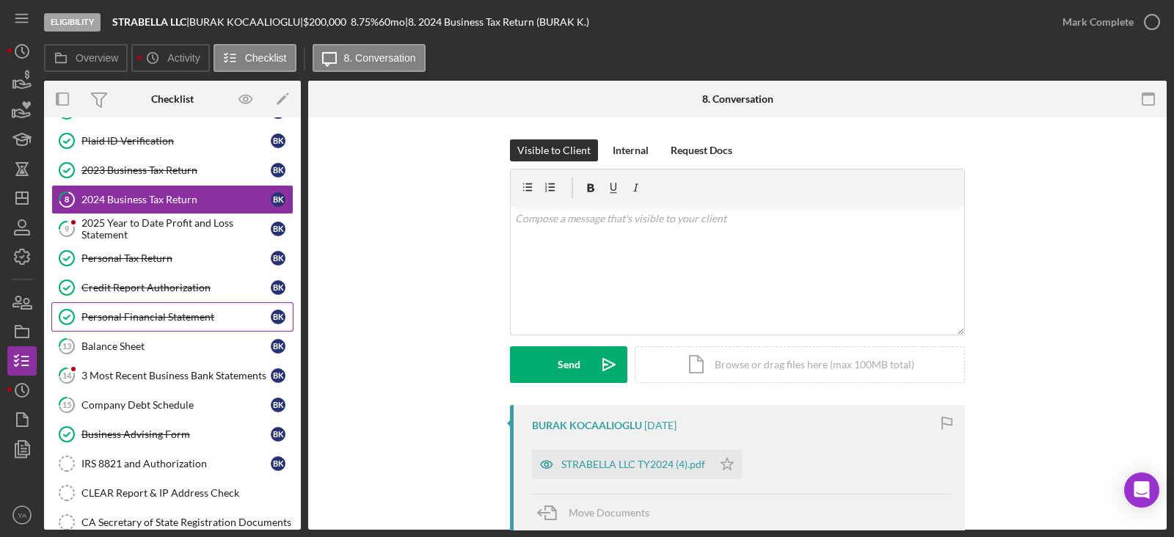
click at [230, 319] on div "Personal Financial Statement" at bounding box center [175, 317] width 189 height 12
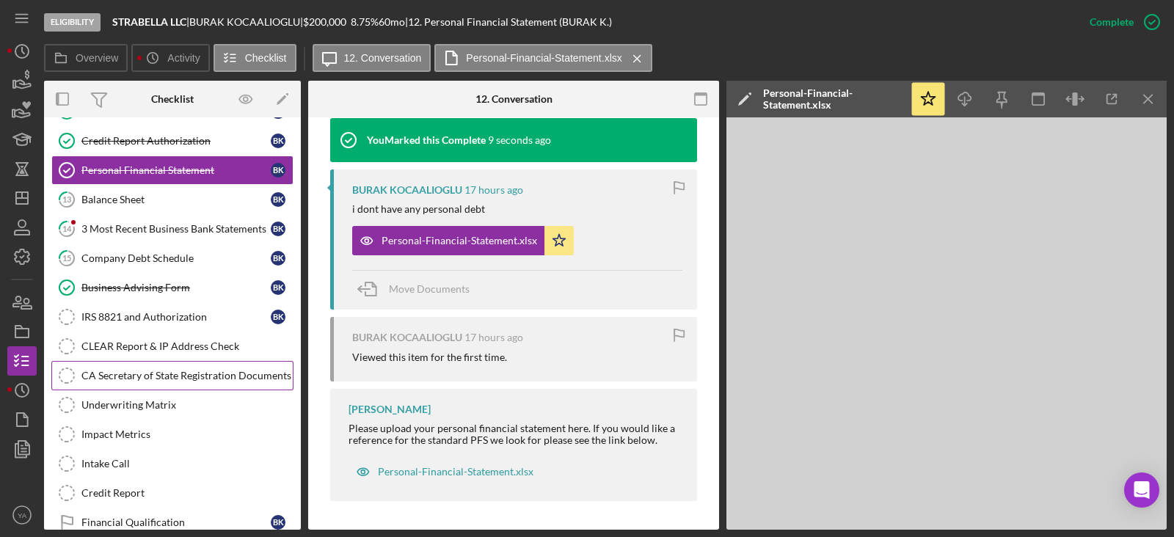
scroll to position [275, 0]
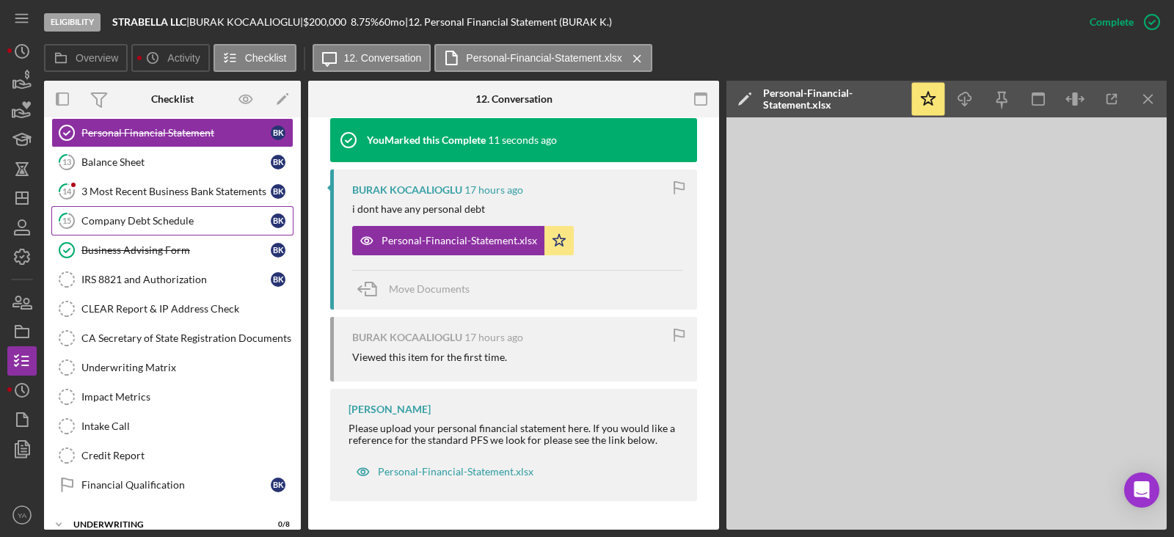
click at [163, 206] on link "15 Company Debt Schedule B K" at bounding box center [172, 220] width 242 height 29
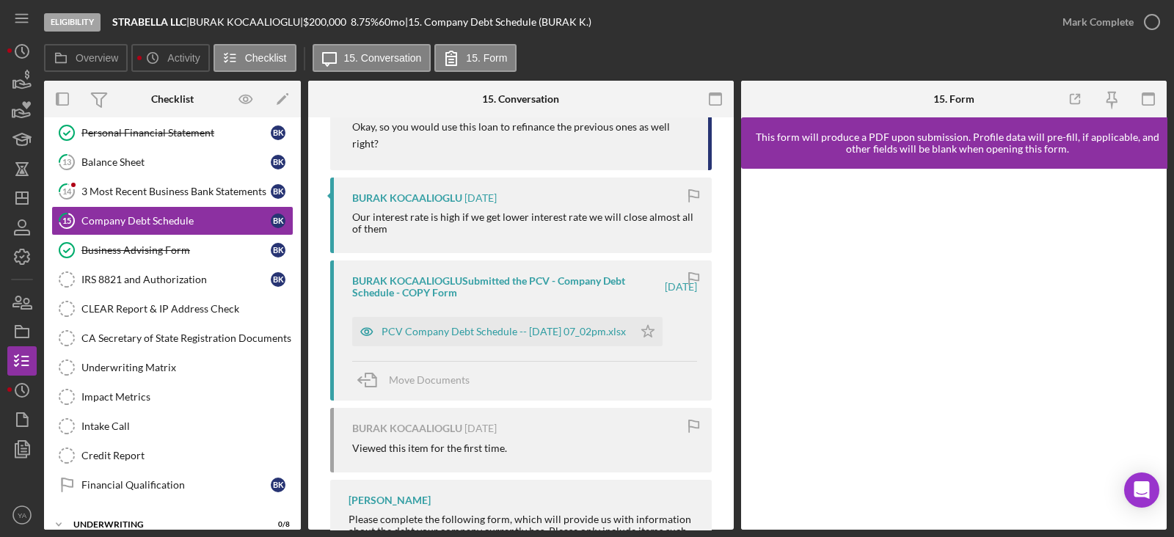
scroll to position [653, 0]
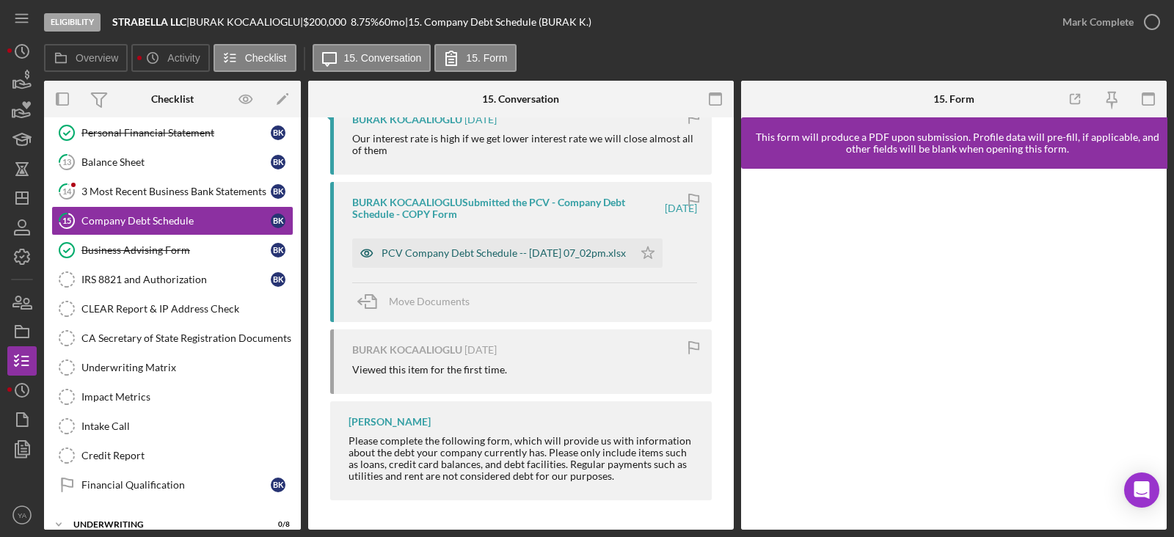
click at [498, 252] on div "PCV Company Debt Schedule -- [DATE] 07_02pm.xlsx" at bounding box center [504, 253] width 244 height 12
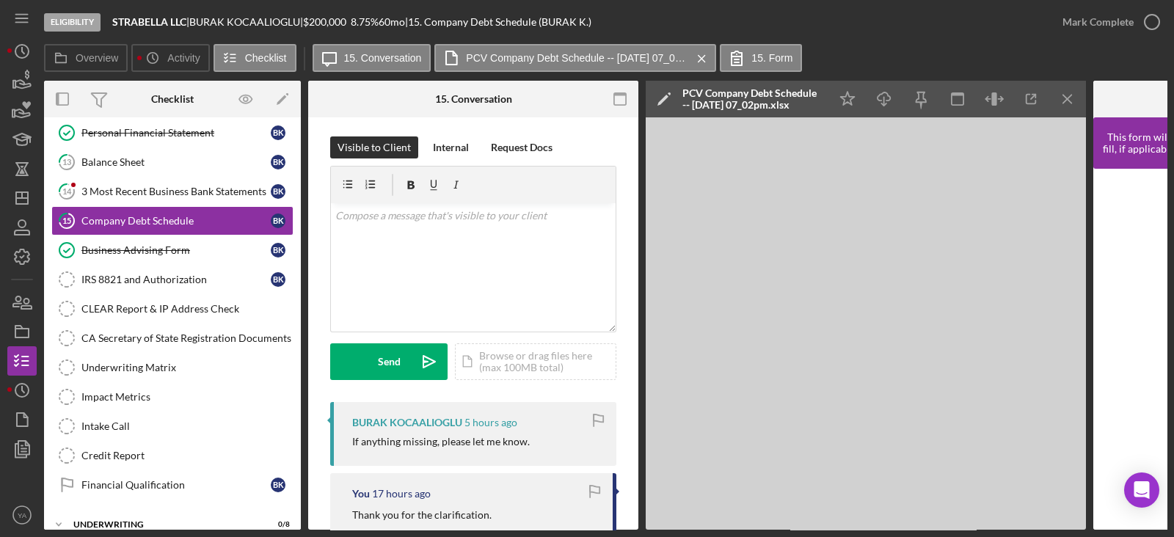
scroll to position [0, 0]
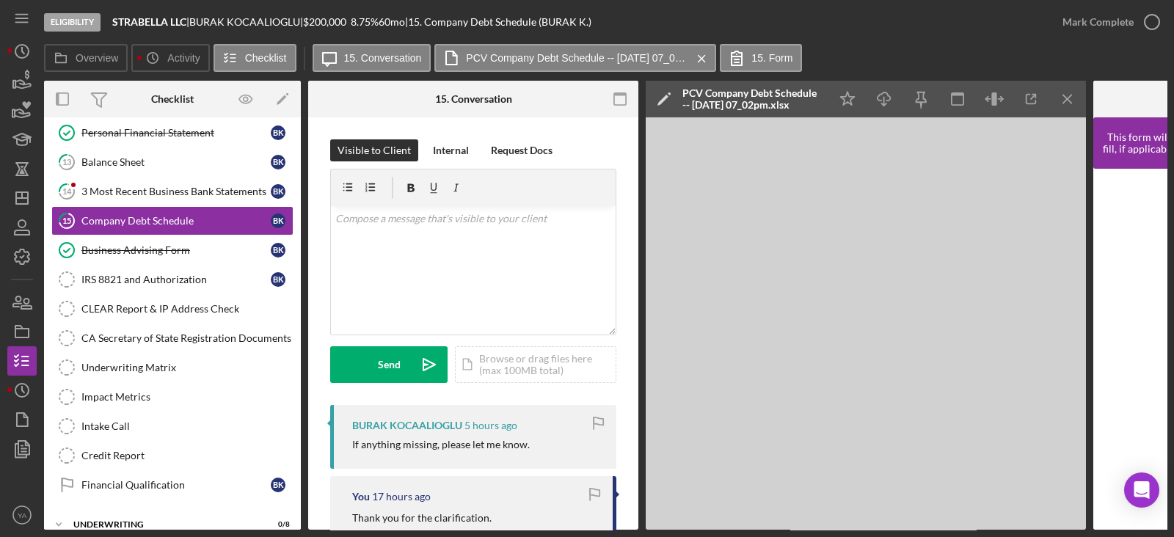
click at [1026, 42] on div "Eligibility STRABELLA LLC | BURAK KOCAALIOGLU | $200,000 $40,000 8.75 % 60 mo |…" at bounding box center [546, 22] width 1004 height 44
click at [116, 18] on b "STRABELLA LLC" at bounding box center [149, 21] width 74 height 12
drag, startPoint x: 116, startPoint y: 18, endPoint x: 183, endPoint y: 21, distance: 66.9
click at [183, 21] on b "STRABELLA LLC" at bounding box center [149, 21] width 74 height 12
copy b "STRABELLA LLC"
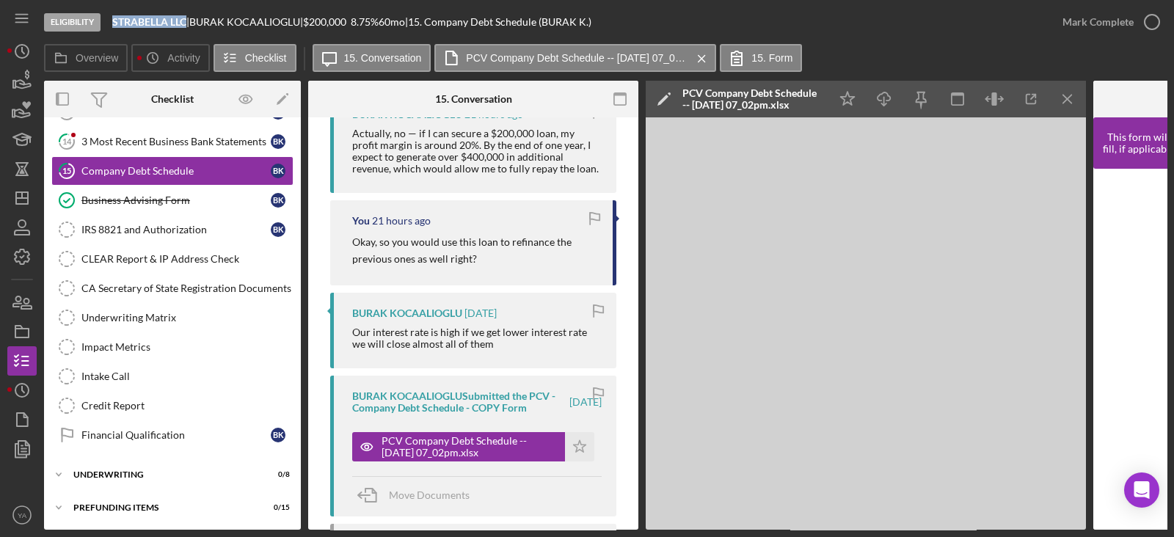
scroll to position [91, 0]
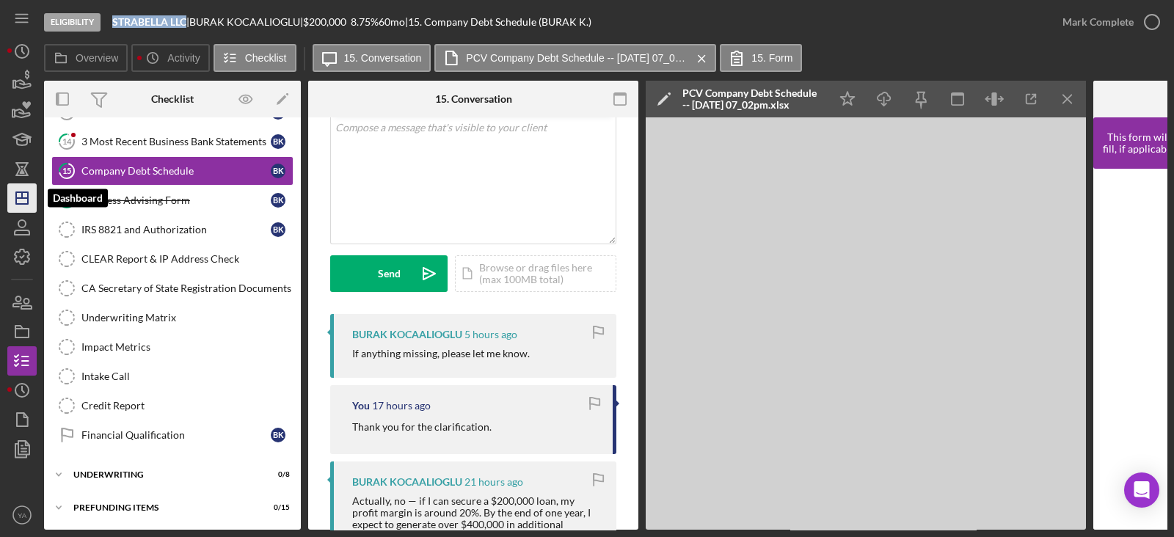
click at [23, 200] on icon "Icon/Dashboard" at bounding box center [22, 198] width 37 height 37
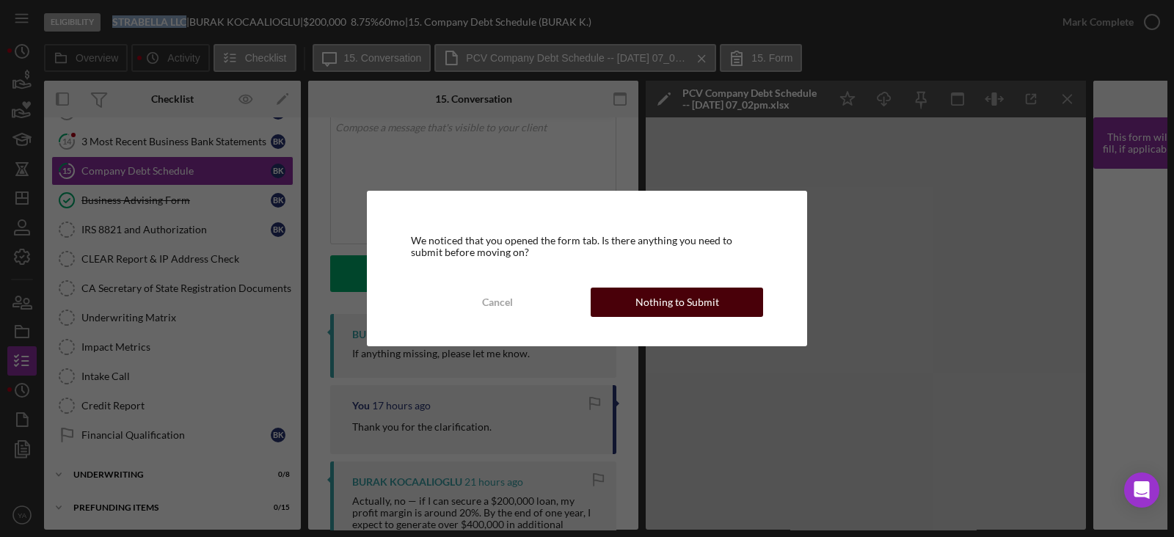
click at [650, 305] on div "Nothing to Submit" at bounding box center [678, 302] width 84 height 29
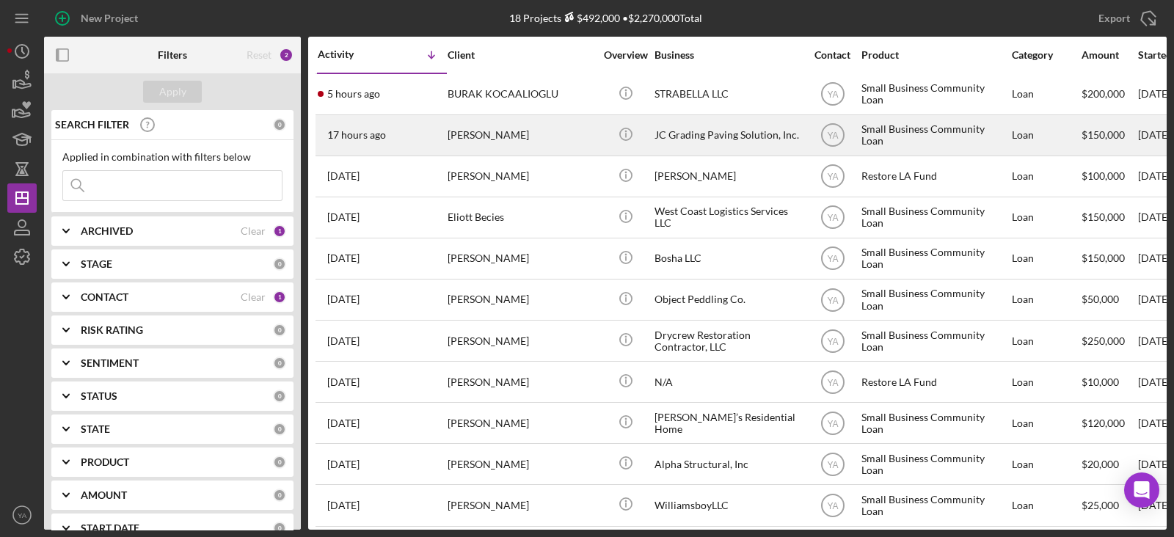
click at [724, 120] on div "JC Grading Paving Solution, Inc." at bounding box center [728, 135] width 147 height 39
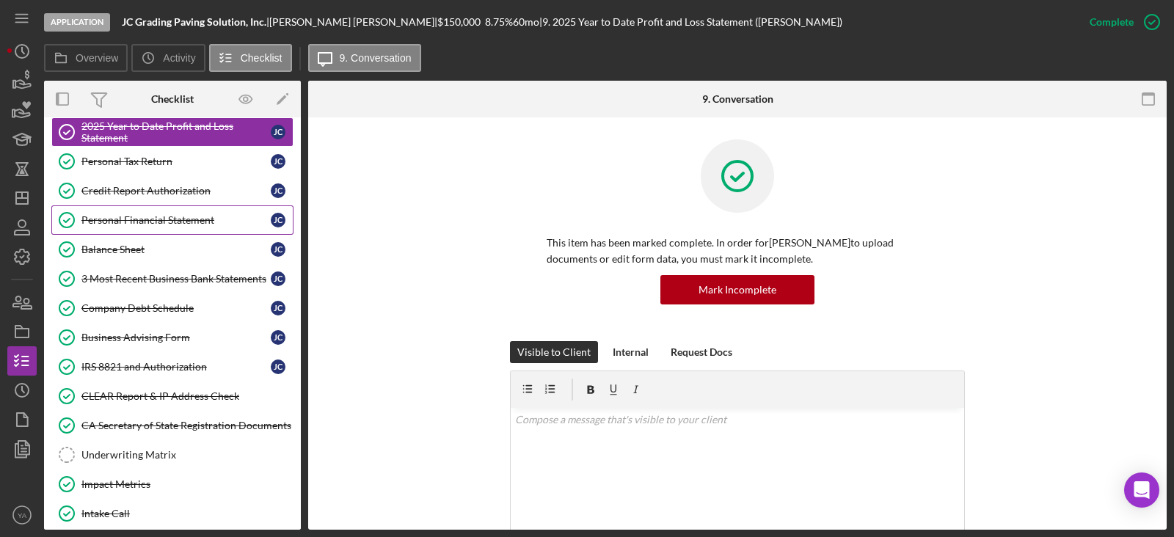
scroll to position [91, 0]
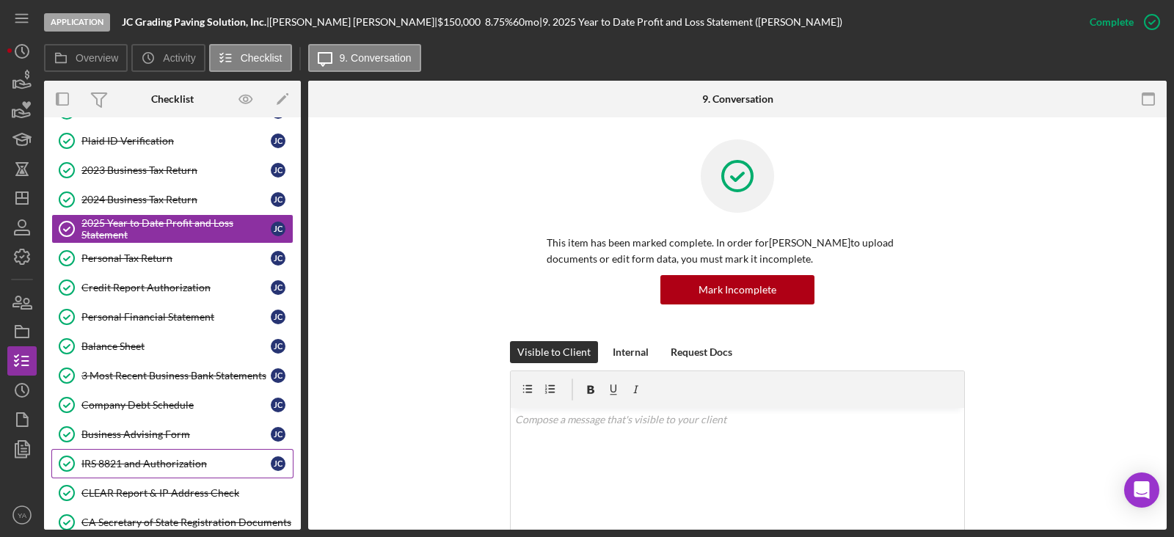
click at [153, 459] on div "IRS 8821 and Authorization" at bounding box center [175, 464] width 189 height 12
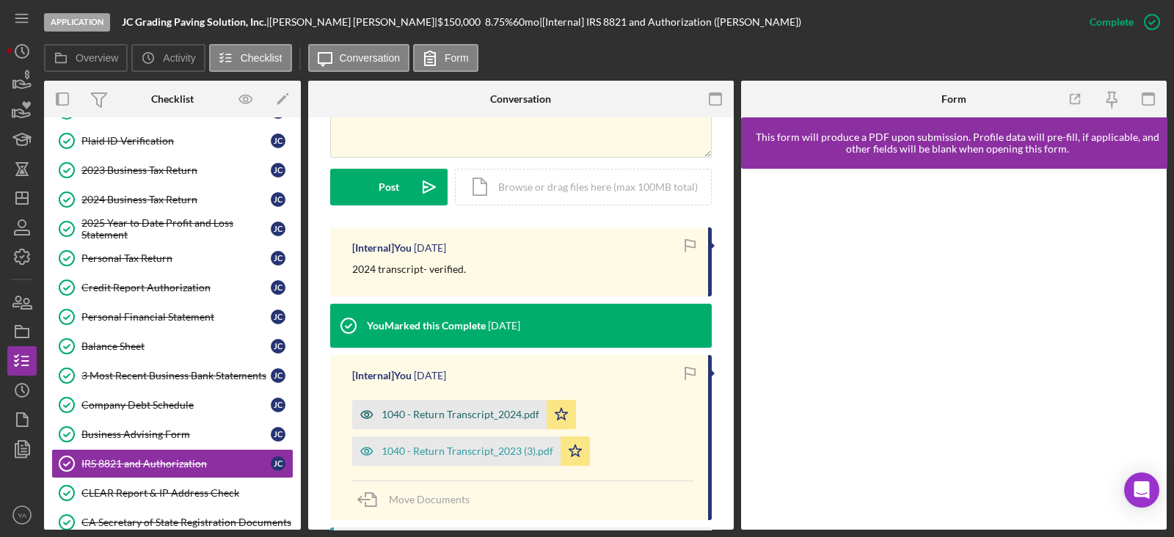
click at [463, 407] on div "1040 - Return Transcript_2024.pdf" at bounding box center [449, 414] width 195 height 29
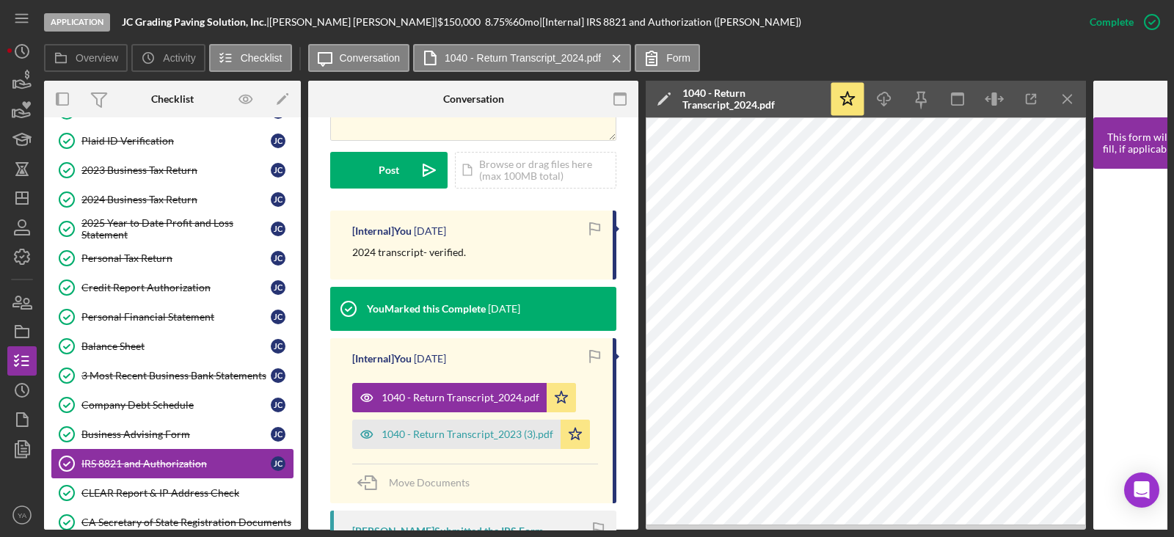
scroll to position [325, 0]
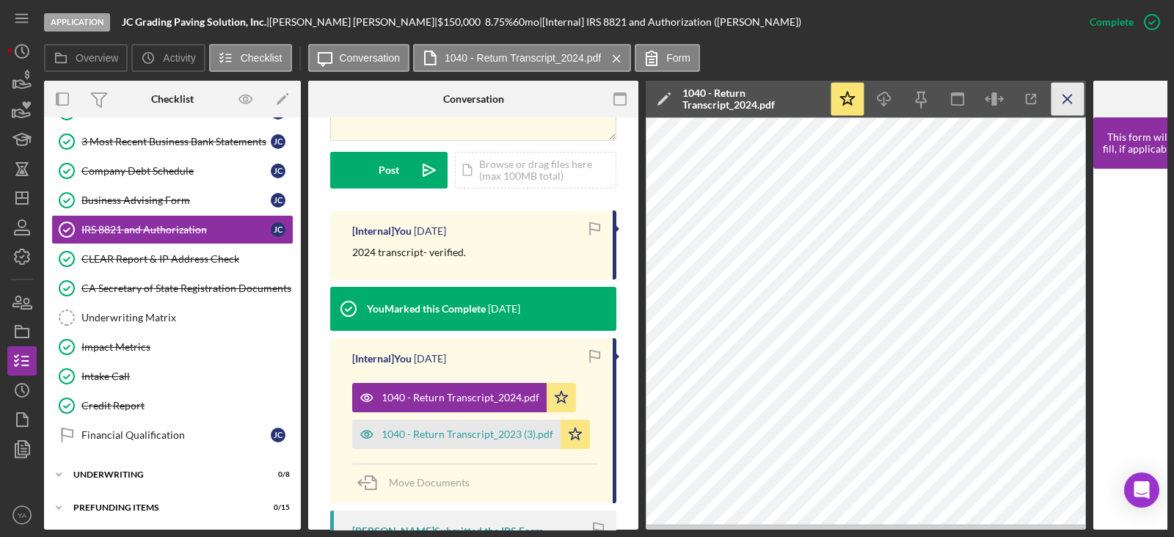
click at [1069, 91] on icon "Icon/Menu Close" at bounding box center [1068, 99] width 33 height 33
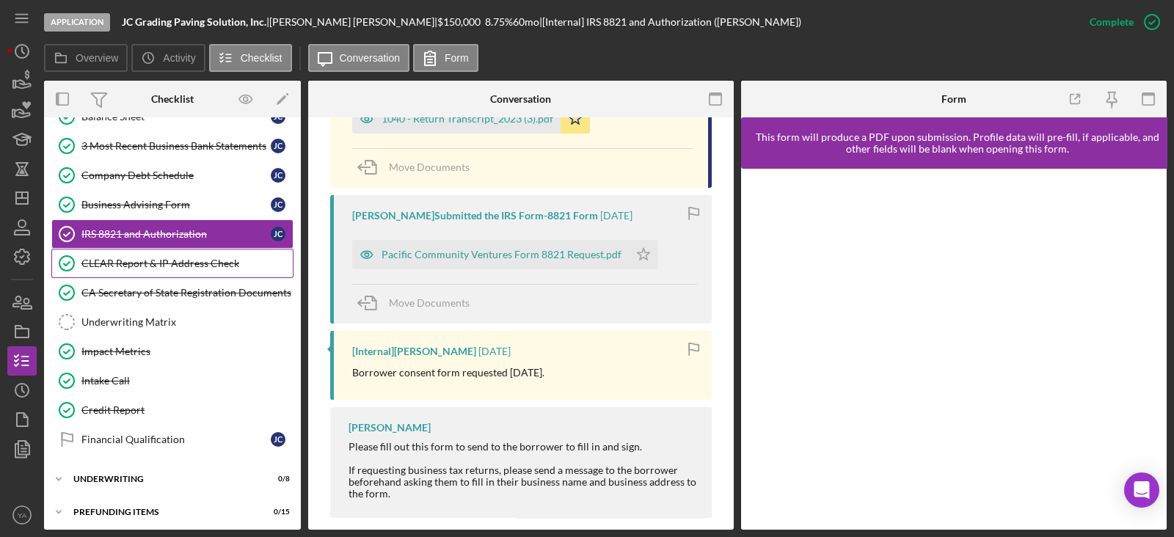
scroll to position [137, 0]
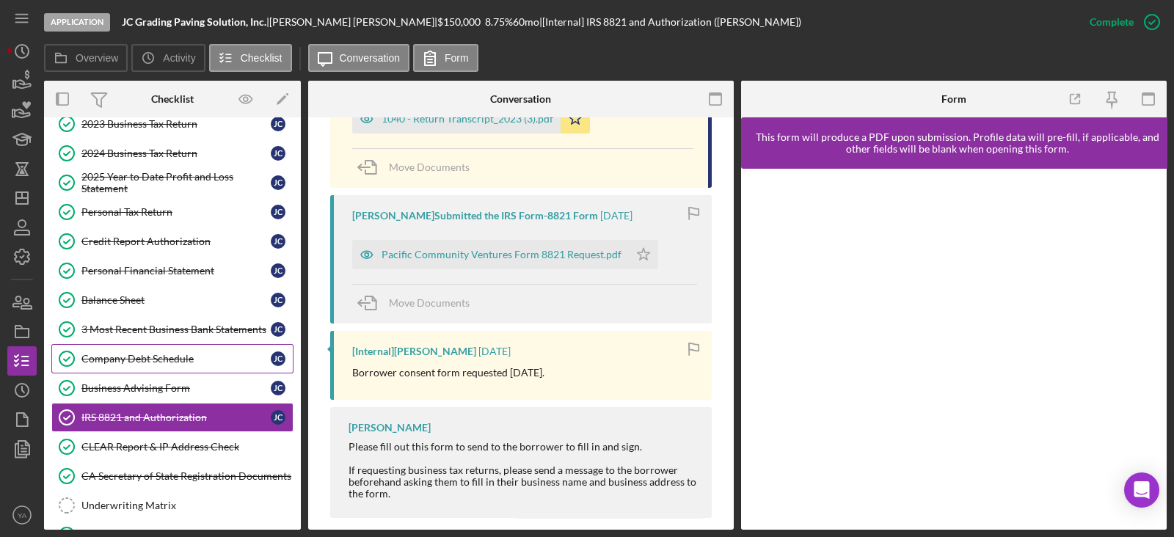
click at [184, 357] on div "Company Debt Schedule" at bounding box center [175, 359] width 189 height 12
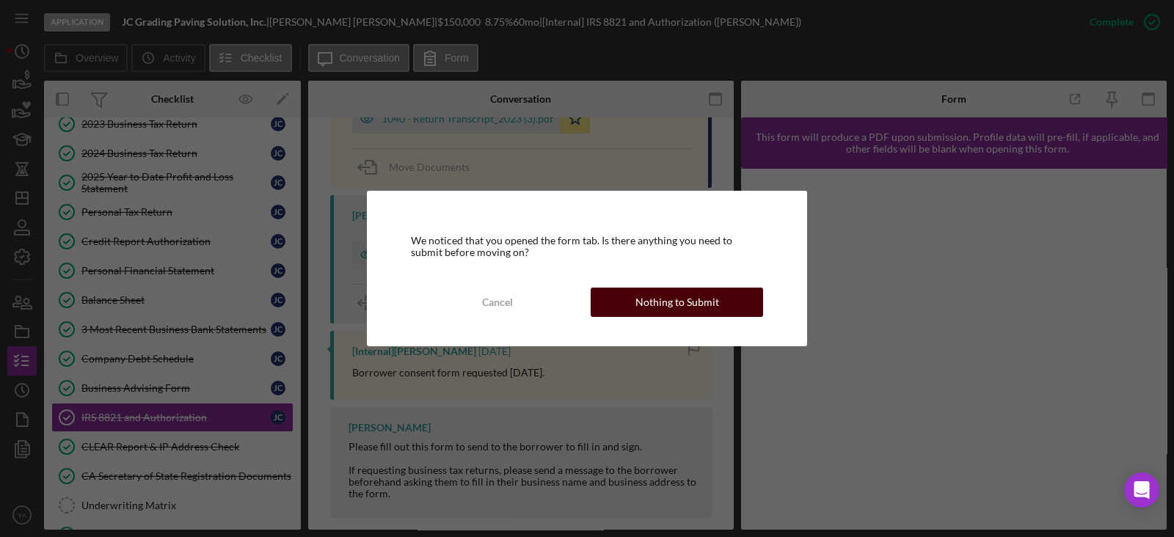
click at [705, 298] on div "Nothing to Submit" at bounding box center [678, 302] width 84 height 29
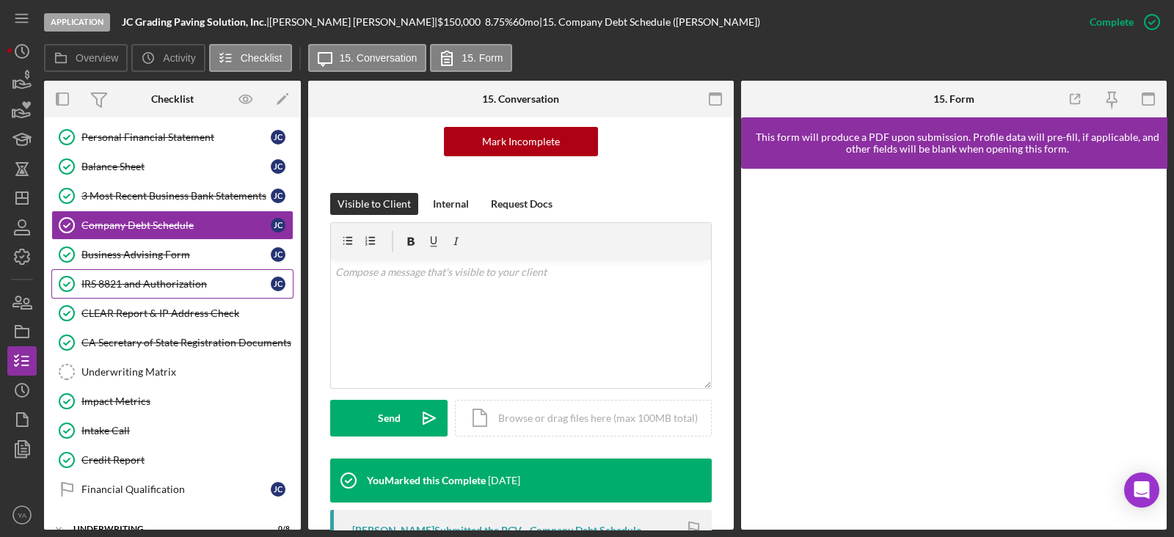
scroll to position [321, 0]
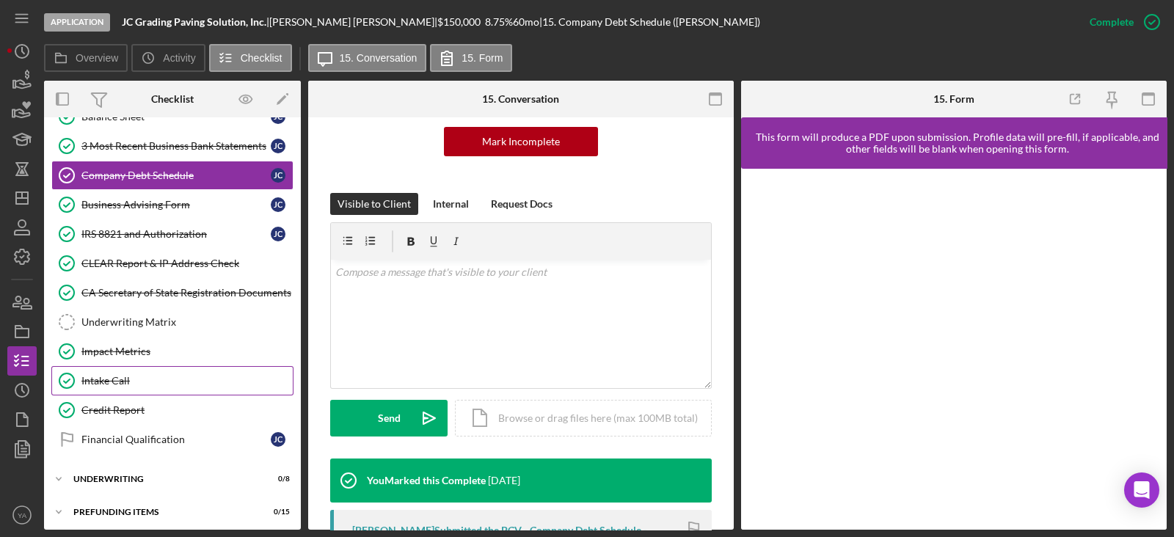
click at [203, 377] on div "Intake Call" at bounding box center [186, 381] width 211 height 12
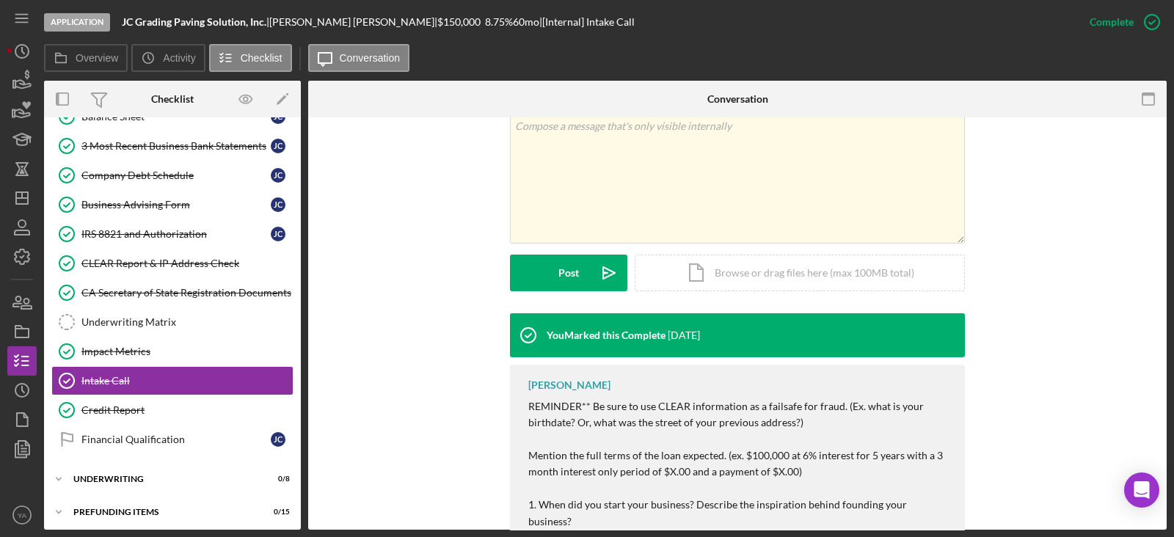
scroll to position [459, 0]
